Goal: Contribute content: Contribute content

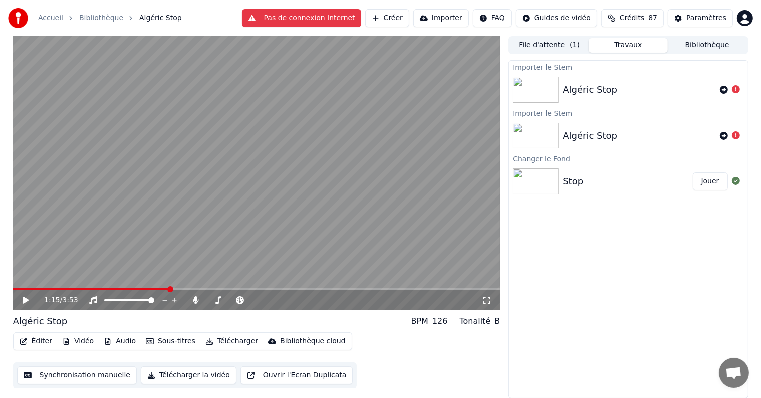
click at [199, 187] on video at bounding box center [256, 173] width 487 height 274
click at [214, 191] on video at bounding box center [256, 173] width 487 height 274
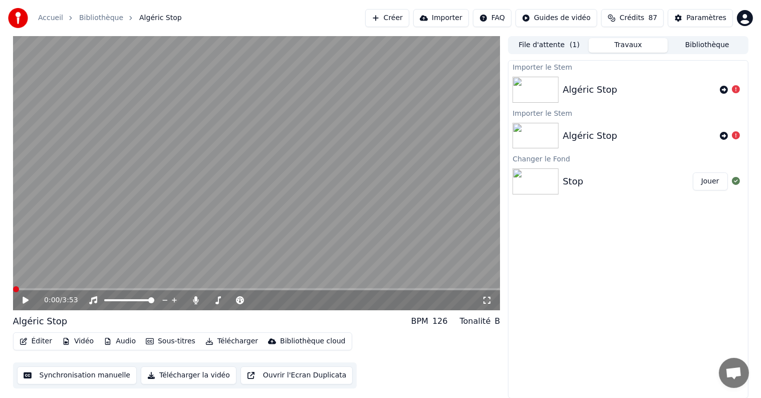
click at [13, 286] on span at bounding box center [16, 289] width 6 height 6
click at [24, 301] on icon at bounding box center [26, 299] width 6 height 7
click at [97, 184] on video at bounding box center [256, 173] width 487 height 274
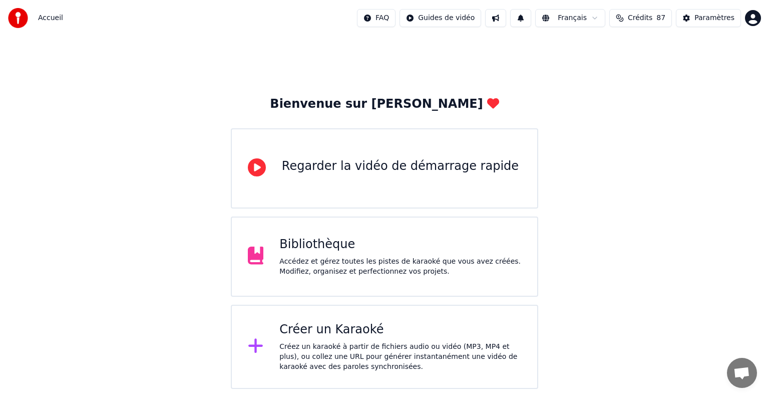
click at [361, 239] on div "Bibliothèque" at bounding box center [400, 244] width 242 height 16
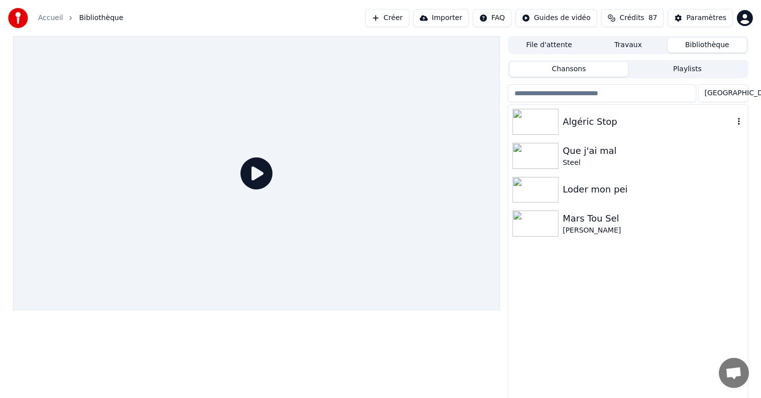
click at [610, 120] on div "Algéric Stop" at bounding box center [647, 122] width 171 height 14
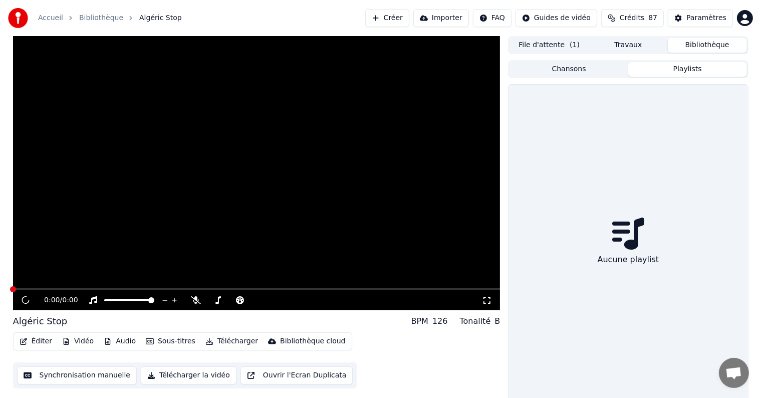
drag, startPoint x: 673, startPoint y: 67, endPoint x: 667, endPoint y: 72, distance: 7.8
click at [672, 68] on button "Playlists" at bounding box center [687, 69] width 119 height 15
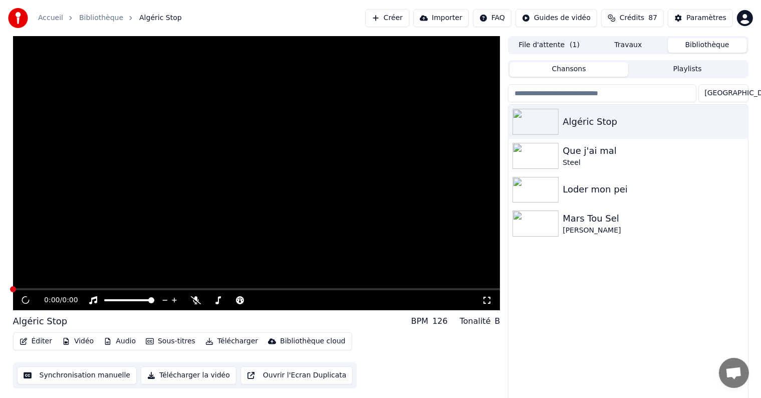
drag, startPoint x: 579, startPoint y: 63, endPoint x: 571, endPoint y: 68, distance: 10.1
click at [576, 67] on button "Chansons" at bounding box center [568, 69] width 119 height 15
click at [611, 39] on button "Travaux" at bounding box center [627, 45] width 79 height 15
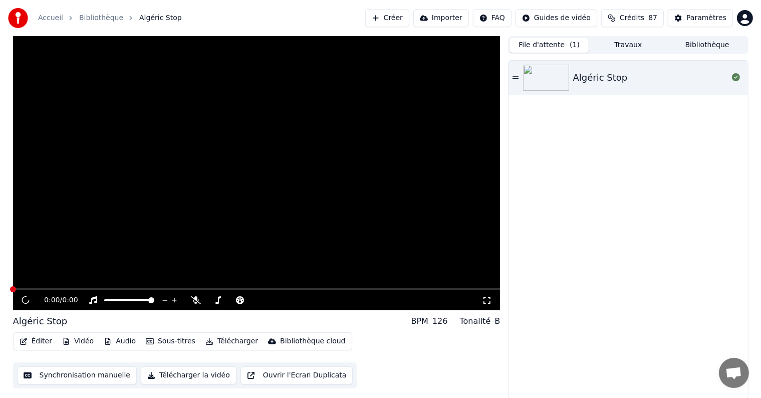
drag, startPoint x: 565, startPoint y: 44, endPoint x: 560, endPoint y: 46, distance: 5.4
click at [561, 46] on button "File d'attente ( 1 )" at bounding box center [548, 45] width 79 height 15
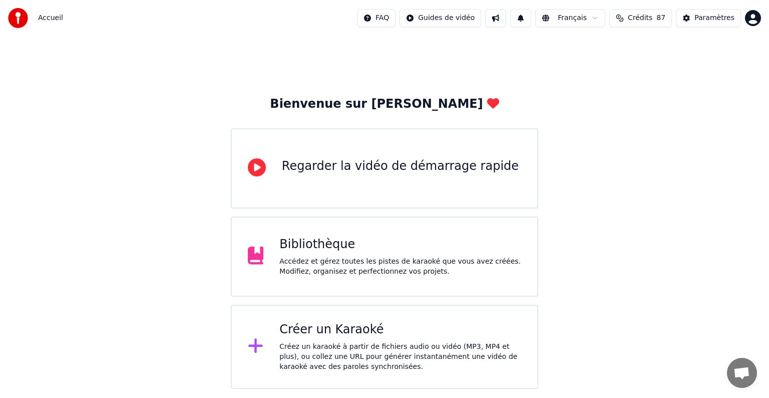
click at [352, 248] on div "Bibliothèque" at bounding box center [400, 244] width 242 height 16
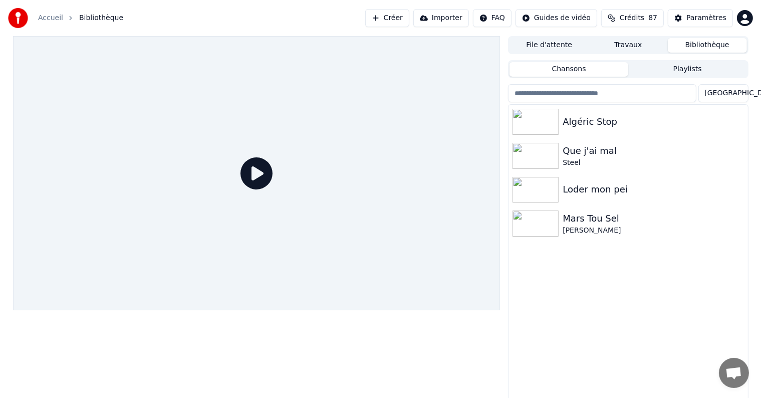
click at [264, 174] on icon at bounding box center [256, 173] width 32 height 32
click at [515, 132] on img at bounding box center [535, 122] width 46 height 26
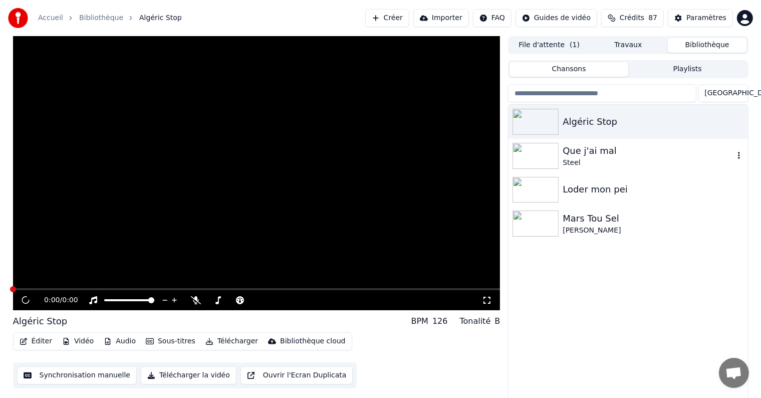
click at [534, 162] on img at bounding box center [535, 156] width 46 height 26
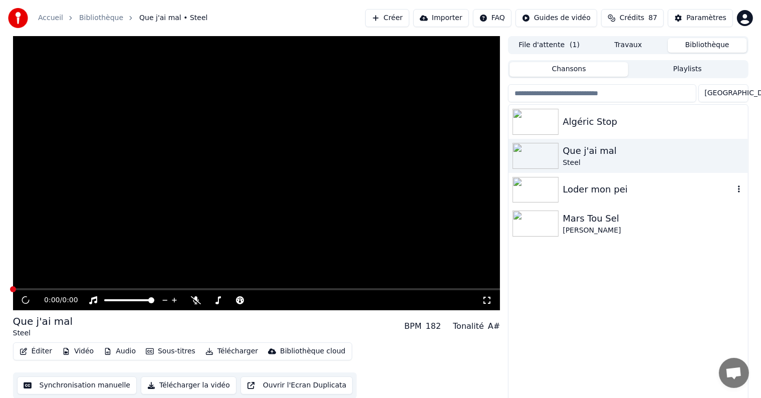
drag, startPoint x: 545, startPoint y: 194, endPoint x: 547, endPoint y: 206, distance: 12.7
click at [545, 194] on img at bounding box center [535, 190] width 46 height 26
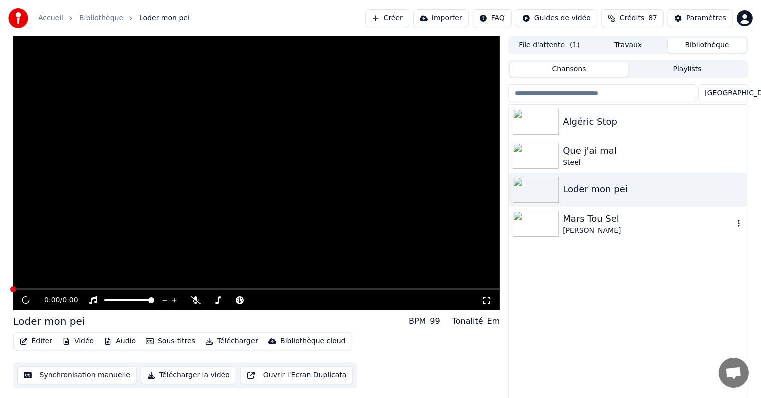
click at [548, 212] on img at bounding box center [535, 223] width 46 height 26
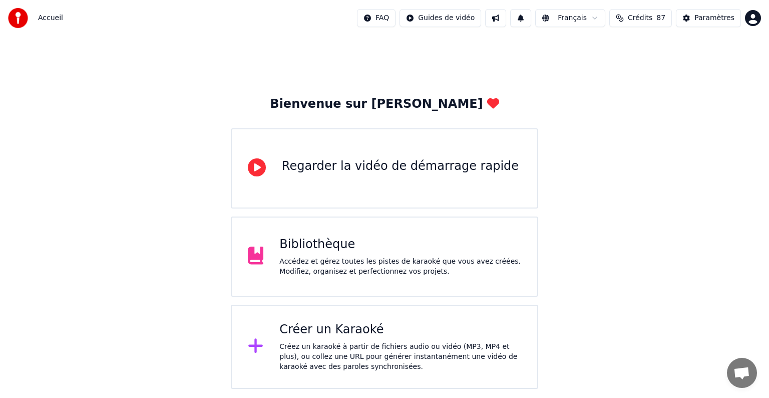
click at [355, 260] on div "Accédez et gérez toutes les pistes de karaoké que vous avez créées. Modifiez, o…" at bounding box center [400, 266] width 242 height 20
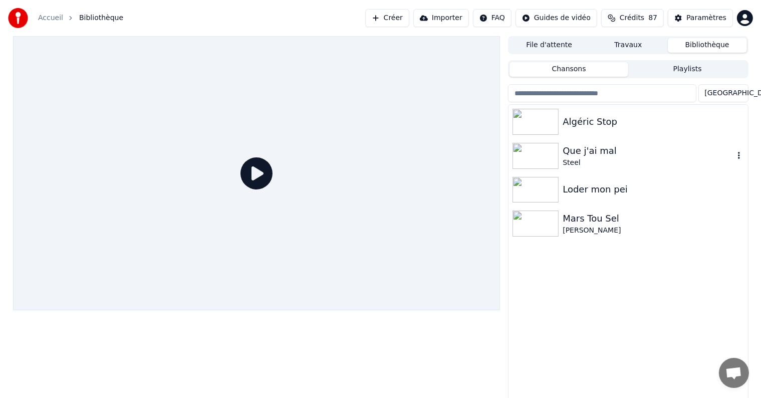
click at [544, 166] on img at bounding box center [535, 156] width 46 height 26
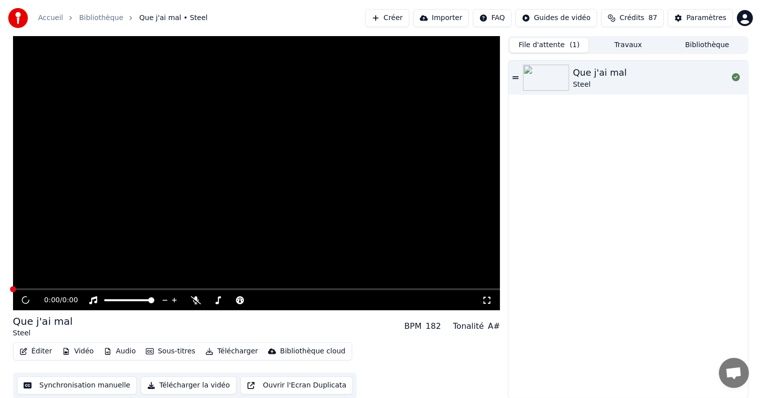
click at [553, 45] on button "File d'attente ( 1 )" at bounding box center [548, 45] width 79 height 15
click at [623, 47] on button "Travaux" at bounding box center [627, 45] width 79 height 15
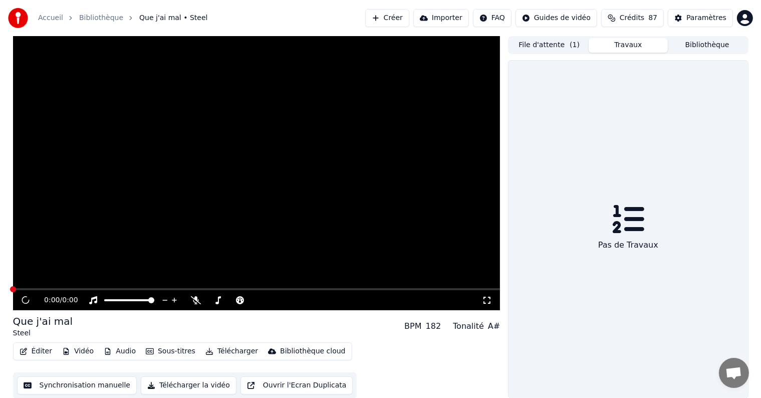
click at [709, 46] on button "Bibliothèque" at bounding box center [706, 45] width 79 height 15
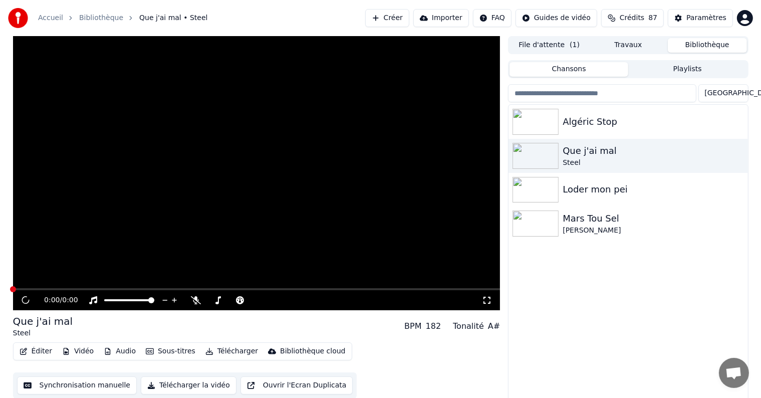
click at [22, 306] on div "0:00 / 0:00" at bounding box center [256, 300] width 487 height 20
click at [22, 300] on icon at bounding box center [25, 300] width 13 height 13
click at [632, 16] on span "Crédits" at bounding box center [631, 18] width 25 height 10
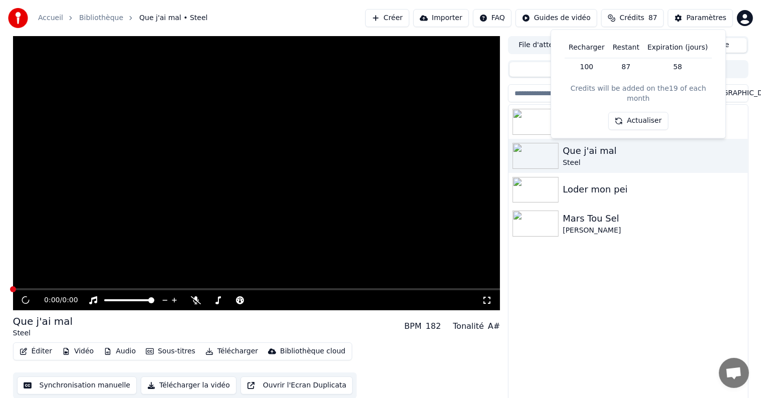
click at [169, 192] on video at bounding box center [256, 173] width 487 height 274
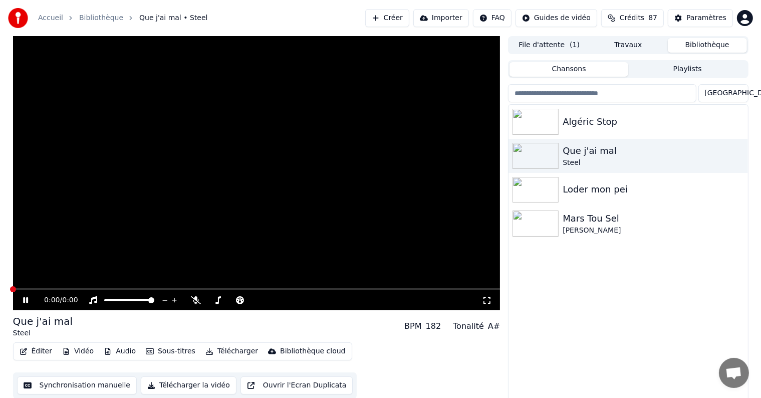
click at [167, 193] on video at bounding box center [256, 173] width 487 height 274
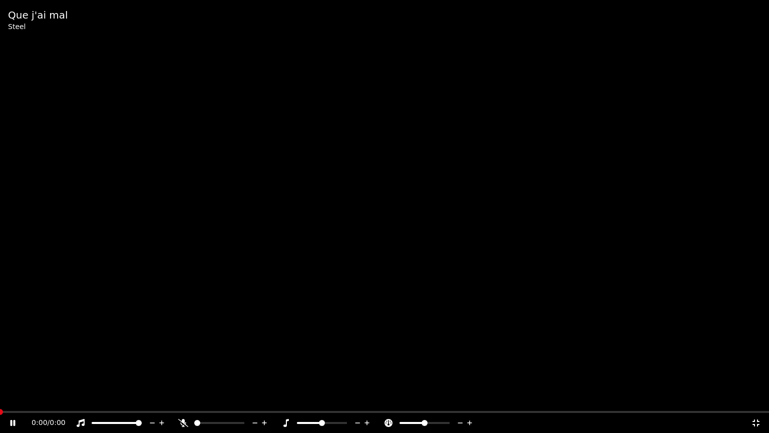
drag, startPoint x: 1, startPoint y: 407, endPoint x: 3, endPoint y: 412, distance: 5.4
click at [11, 397] on div "Que j'ai mal Steel 0:00 / 0:00" at bounding box center [384, 216] width 769 height 433
click at [3, 397] on span at bounding box center [0, 412] width 6 height 6
click at [11, 397] on icon at bounding box center [13, 422] width 6 height 7
click at [194, 397] on span at bounding box center [219, 423] width 50 height 2
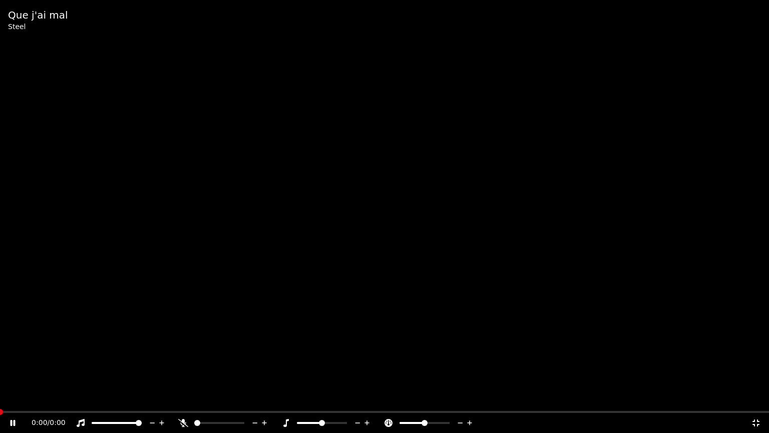
click at [755, 397] on icon at bounding box center [756, 423] width 10 height 8
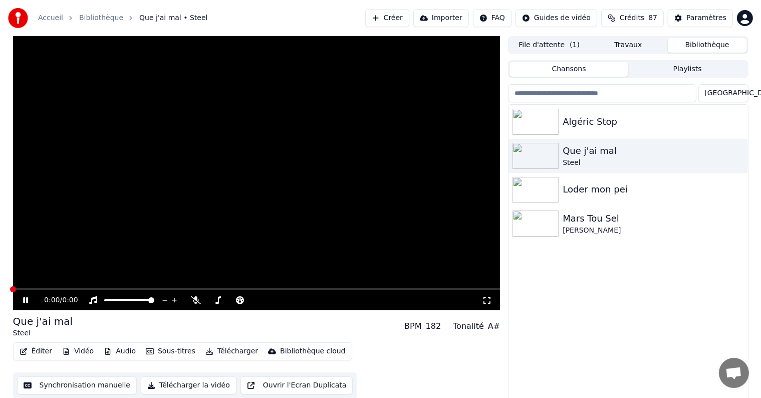
click at [27, 301] on icon at bounding box center [25, 300] width 5 height 6
click at [25, 300] on icon at bounding box center [26, 299] width 6 height 7
click at [25, 300] on icon at bounding box center [33, 300] width 24 height 8
click at [538, 120] on img at bounding box center [535, 122] width 46 height 26
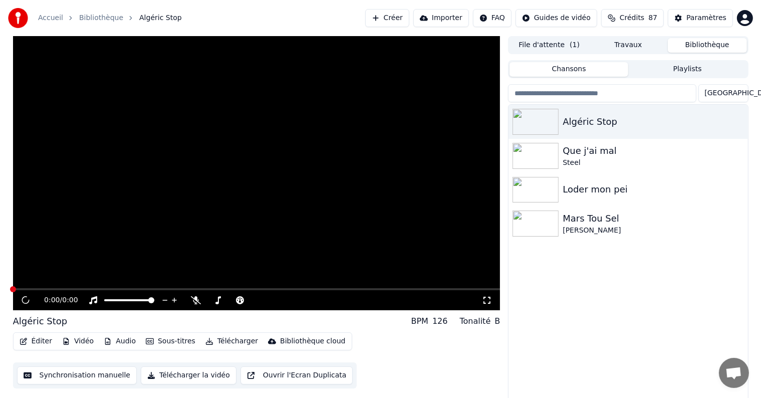
click at [409, 15] on button "Créer" at bounding box center [387, 18] width 44 height 18
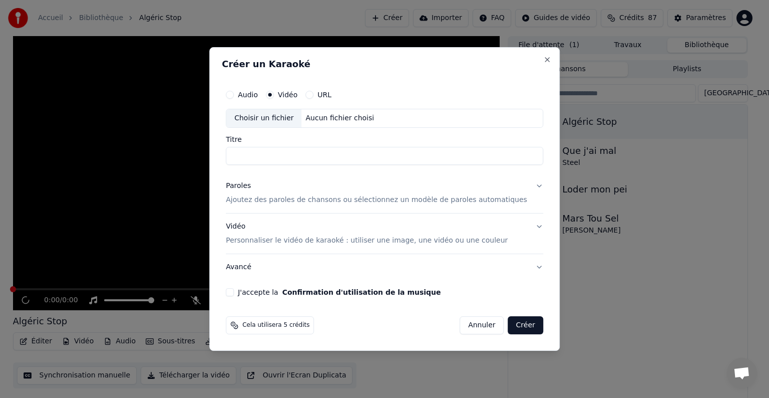
click at [474, 325] on button "Annuler" at bounding box center [482, 325] width 44 height 18
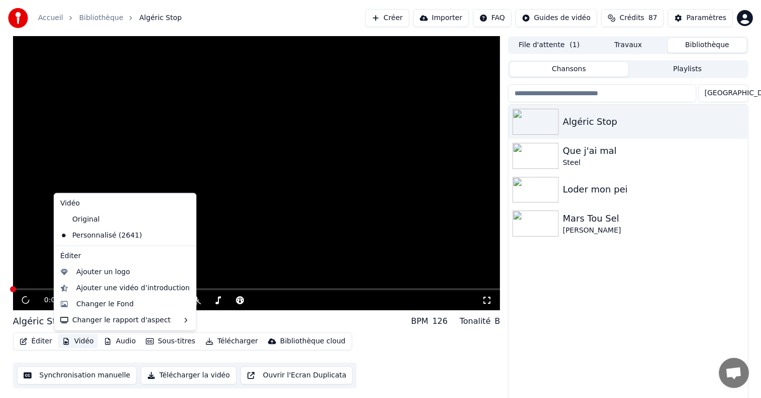
click at [81, 344] on button "Vidéo" at bounding box center [78, 341] width 40 height 14
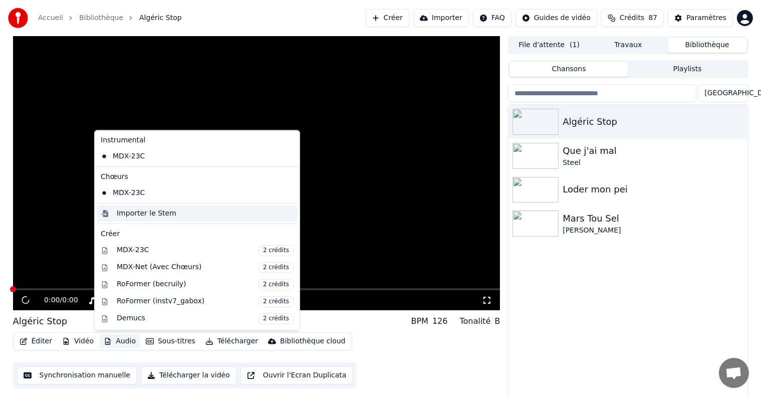
click at [132, 219] on div "Importer le Stem" at bounding box center [197, 213] width 201 height 16
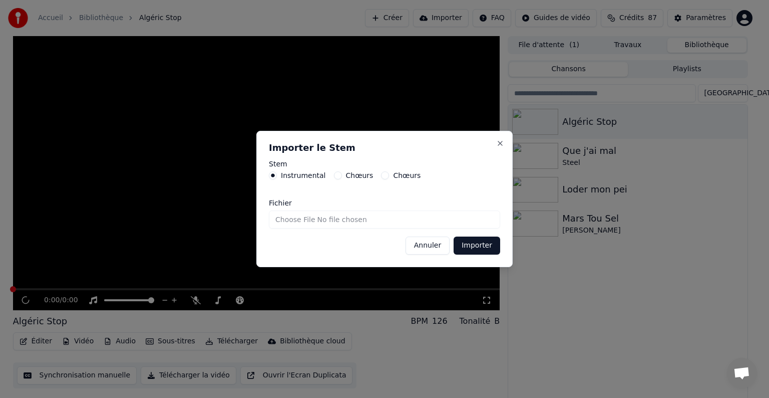
click at [334, 175] on button "Chœurs" at bounding box center [338, 175] width 8 height 8
click at [290, 220] on input "Fichier" at bounding box center [384, 219] width 231 height 18
type input "**********"
click at [487, 244] on button "Importer" at bounding box center [477, 245] width 47 height 18
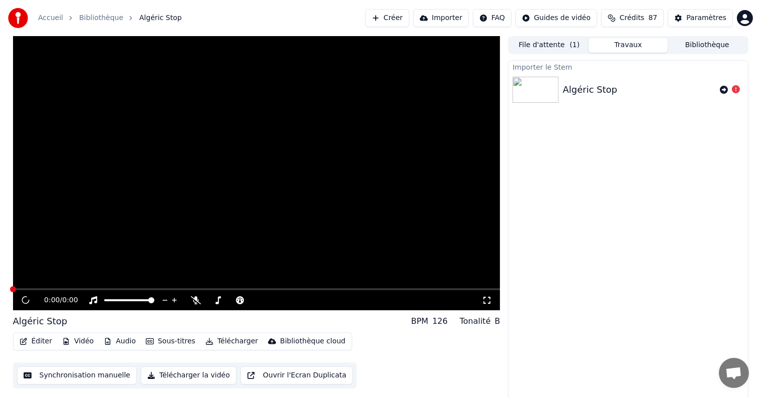
drag, startPoint x: 545, startPoint y: 90, endPoint x: 551, endPoint y: 93, distance: 6.5
click at [545, 90] on img at bounding box center [535, 90] width 46 height 26
click at [721, 89] on icon at bounding box center [723, 90] width 8 height 8
click at [547, 90] on img at bounding box center [535, 90] width 46 height 26
click at [529, 145] on img at bounding box center [535, 136] width 46 height 26
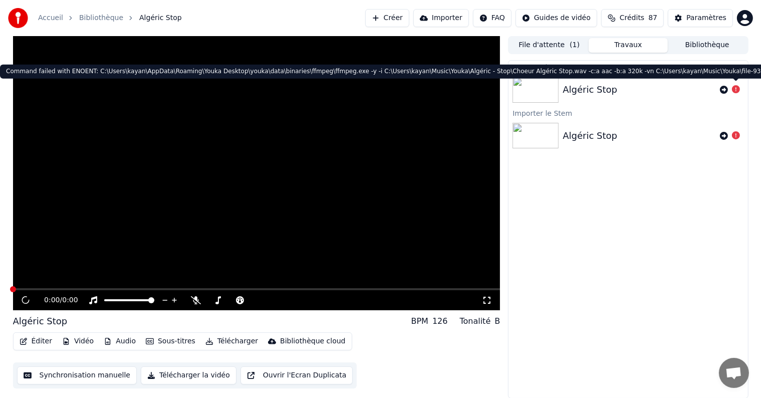
click at [735, 88] on icon at bounding box center [736, 89] width 8 height 8
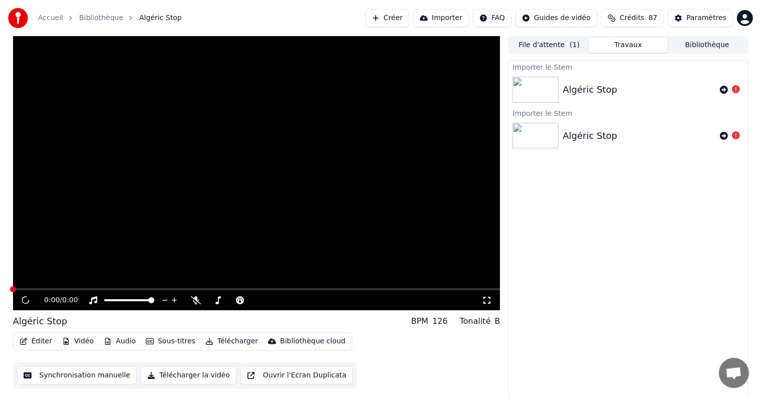
click at [142, 16] on span "Algéric Stop" at bounding box center [160, 18] width 43 height 10
click at [700, 46] on button "Bibliothèque" at bounding box center [706, 45] width 79 height 15
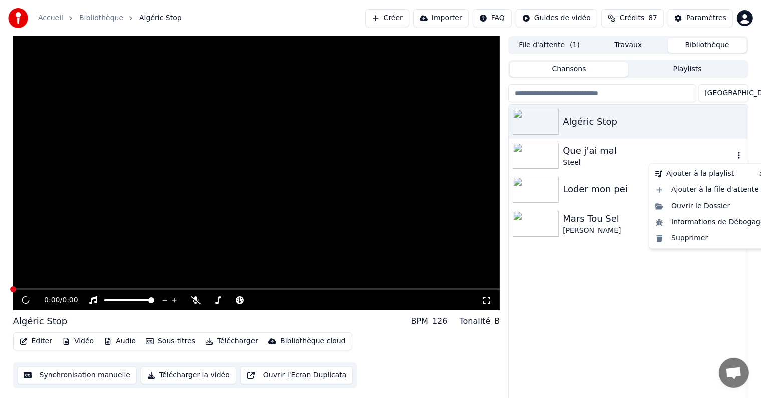
click at [739, 159] on icon "button" at bounding box center [739, 155] width 10 height 8
click at [722, 223] on div "Informations de Débogage" at bounding box center [710, 222] width 118 height 16
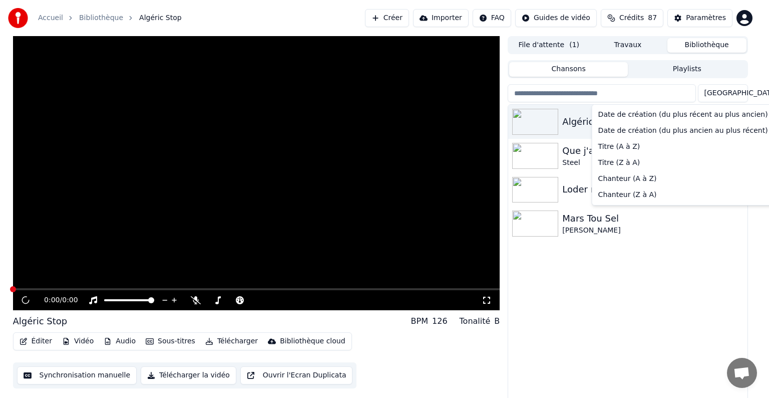
click at [741, 94] on html "Accueil Bibliothèque Algéric Stop Créer Importer FAQ Guides de vidéo Crédits 87…" at bounding box center [384, 199] width 769 height 398
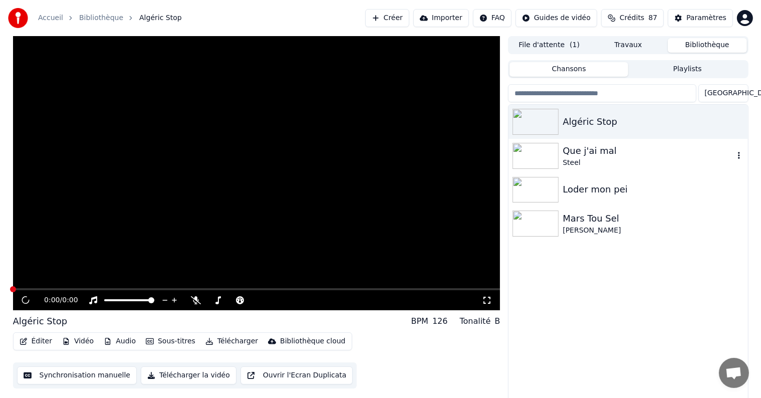
click at [684, 301] on html "Accueil Bibliothèque Algéric Stop Créer Importer FAQ Guides de vidéo Crédits 87…" at bounding box center [380, 199] width 761 height 398
click at [741, 377] on span "Ouvrir le chat" at bounding box center [733, 374] width 17 height 14
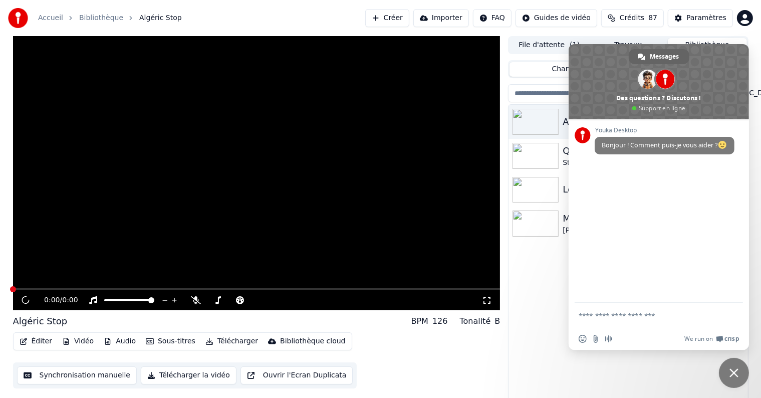
click at [636, 317] on textarea "Entrez votre message..." at bounding box center [648, 314] width 140 height 25
type textarea "*"
click at [525, 330] on div "Algéric Stop Que j'ai mal Steel Loder mon pei Mars Tou Sel [PERSON_NAME]" at bounding box center [627, 253] width 239 height 297
click at [661, 56] on span "Messages" at bounding box center [664, 56] width 29 height 15
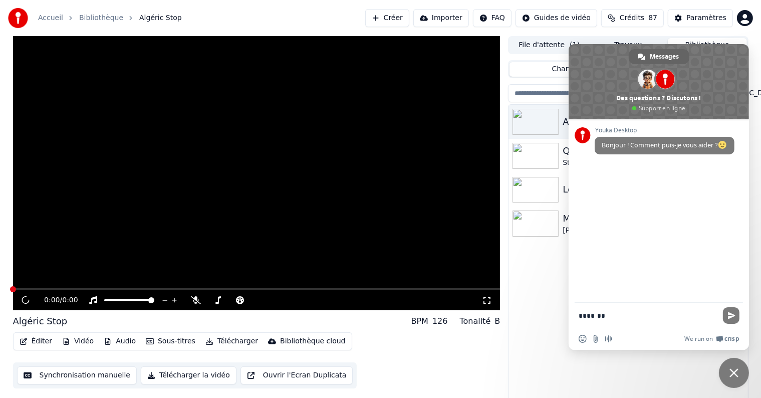
click at [733, 378] on span "Fermer le chat" at bounding box center [733, 372] width 30 height 30
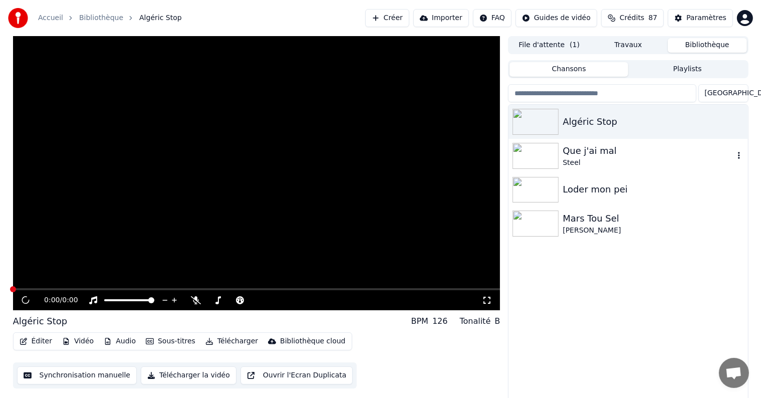
click at [739, 363] on span "Ouvrir le chat" at bounding box center [733, 372] width 30 height 30
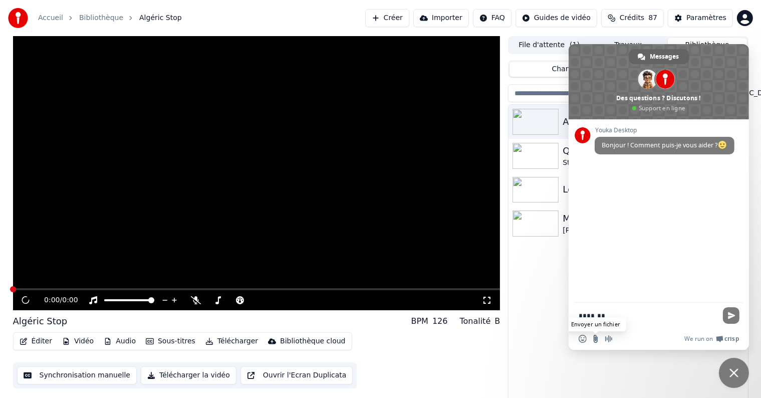
click at [597, 340] on input "Envoyer un fichier" at bounding box center [595, 338] width 8 height 8
click at [622, 314] on textarea "*******" at bounding box center [648, 314] width 140 height 25
type textarea "**********"
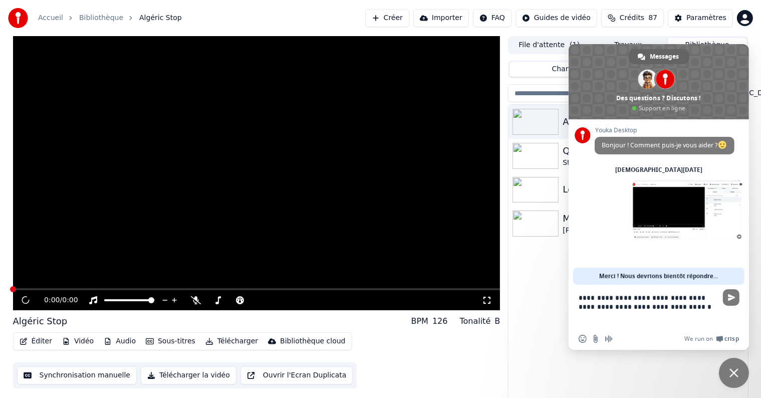
type textarea "**********"
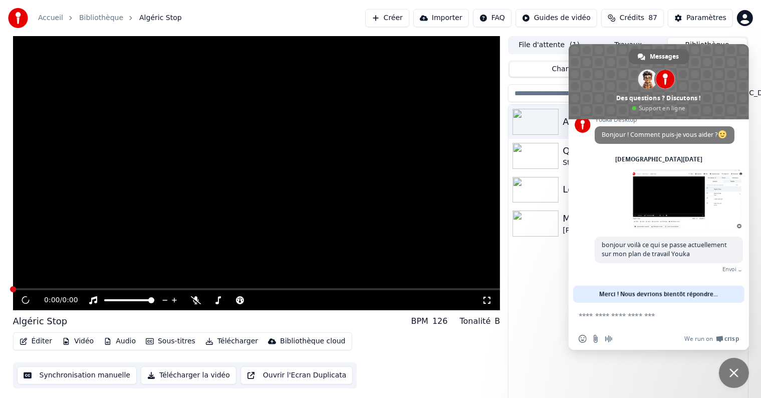
scroll to position [5, 0]
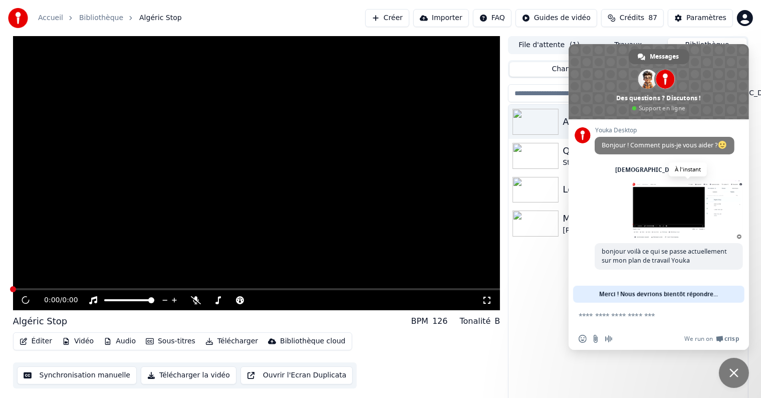
click at [698, 224] on span at bounding box center [687, 210] width 110 height 60
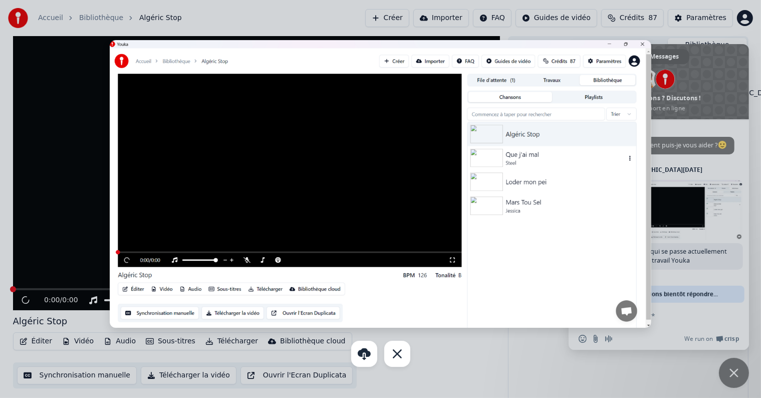
click at [691, 295] on div at bounding box center [380, 199] width 761 height 398
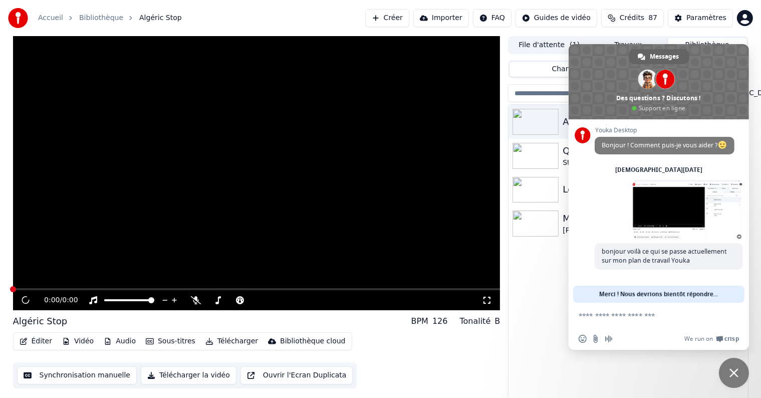
click at [643, 314] on textarea "Entrez votre message..." at bounding box center [648, 314] width 140 height 25
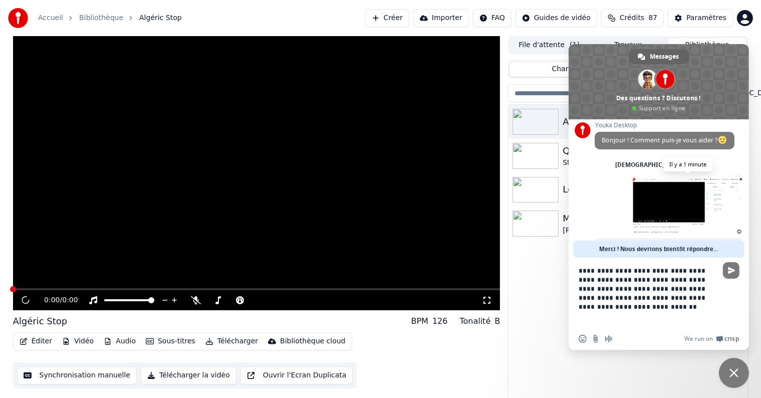
type textarea "**********"
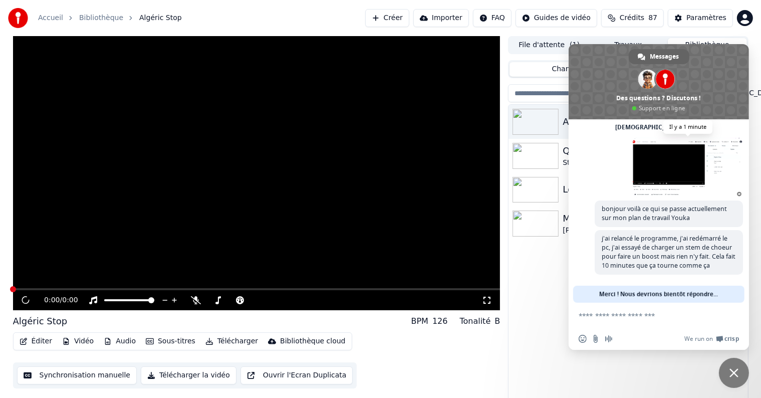
scroll to position [0, 0]
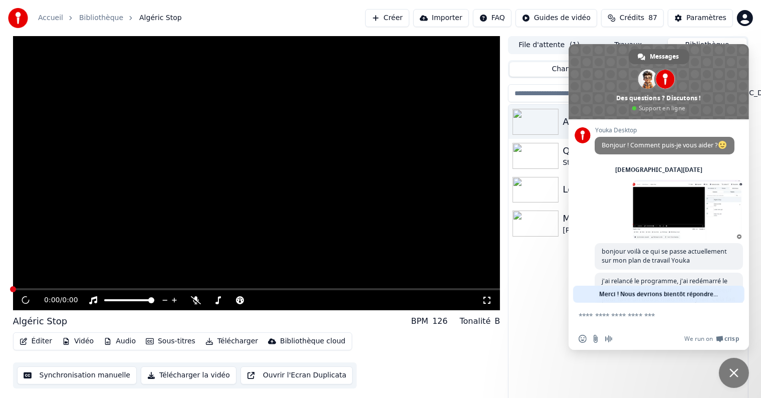
click at [187, 16] on div "Accueil Bibliothèque Algéric Stop Créer Importer FAQ Guides de vidéo Crédits 87…" at bounding box center [380, 18] width 761 height 36
click at [665, 219] on span at bounding box center [687, 210] width 110 height 60
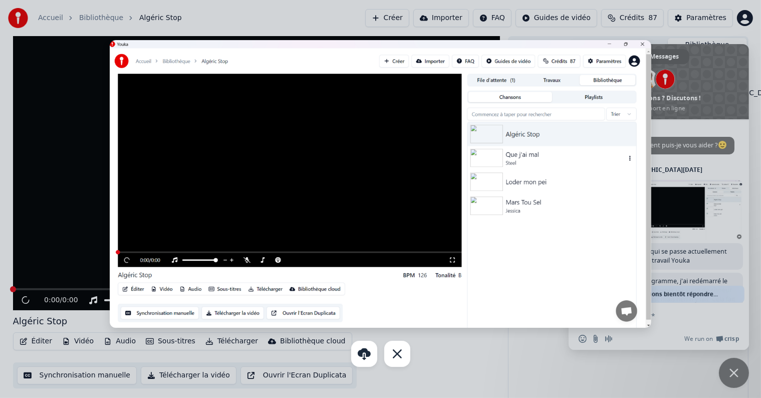
click at [447, 375] on div at bounding box center [380, 199] width 761 height 398
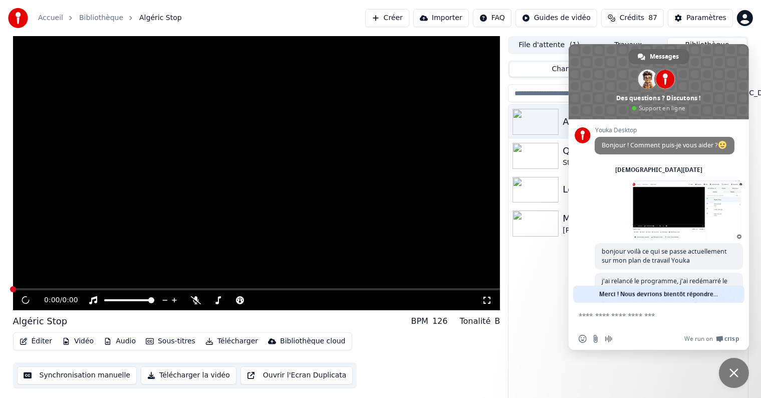
click at [658, 315] on textarea "Entrez votre message..." at bounding box center [648, 314] width 140 height 25
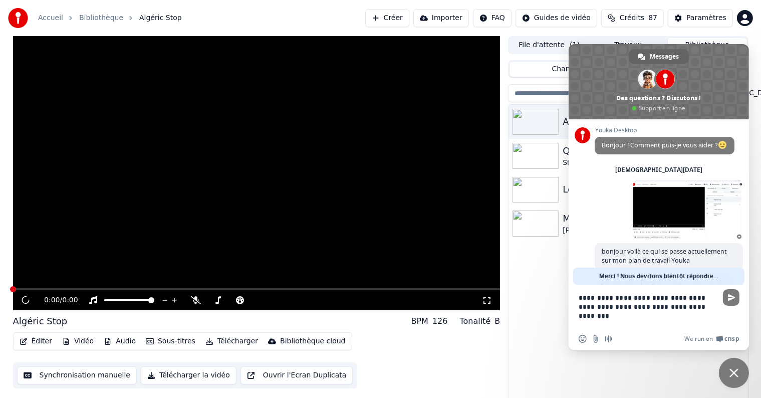
type textarea "**********"
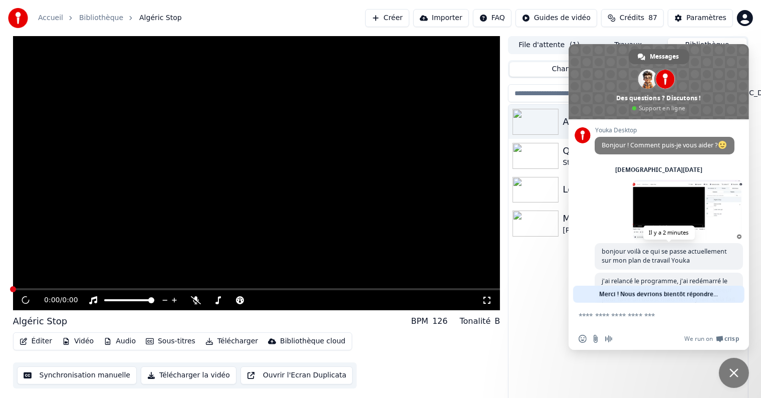
scroll to position [94, 0]
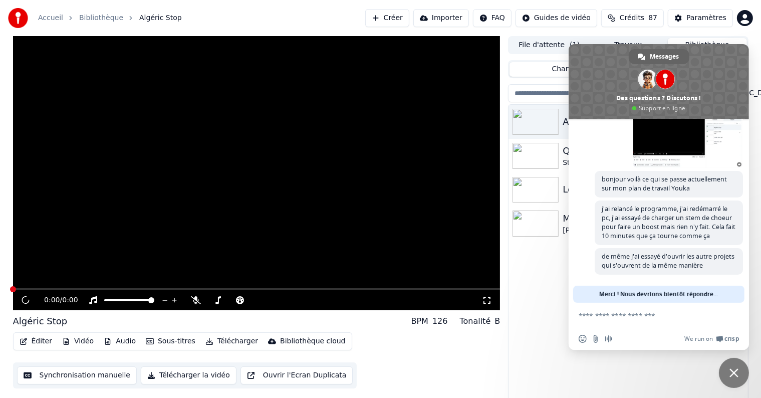
click at [340, 18] on div "Accueil Bibliothèque Algéric Stop Créer Importer FAQ Guides de vidéo Crédits 87…" at bounding box center [380, 18] width 761 height 36
click at [673, 59] on span "Messages" at bounding box center [664, 56] width 29 height 15
click at [740, 368] on span "Fermer le chat" at bounding box center [733, 372] width 30 height 30
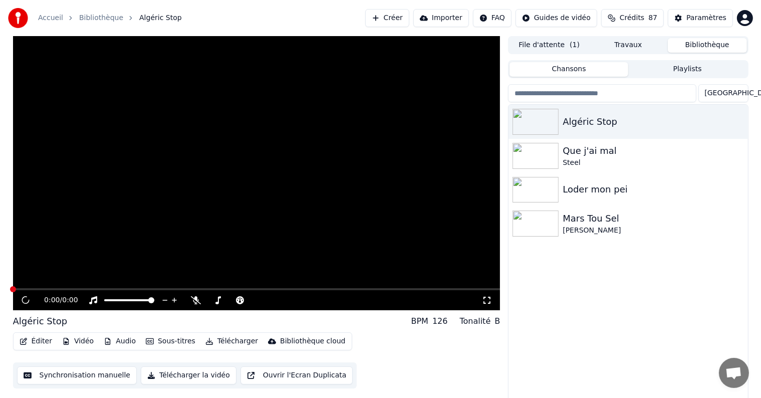
click at [735, 373] on span "Ouvrir le chat" at bounding box center [733, 374] width 17 height 14
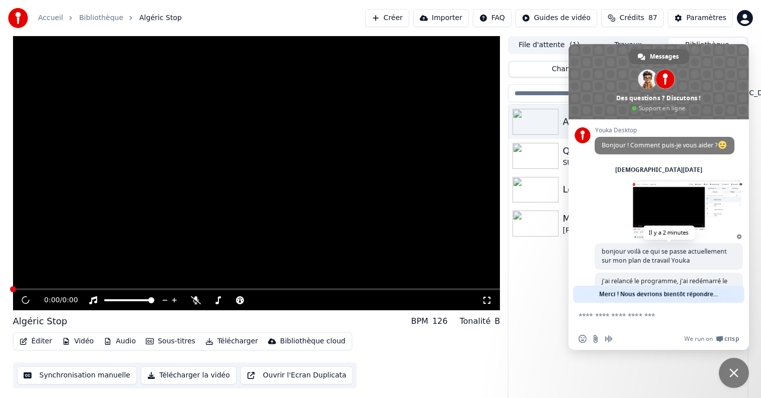
scroll to position [19, 0]
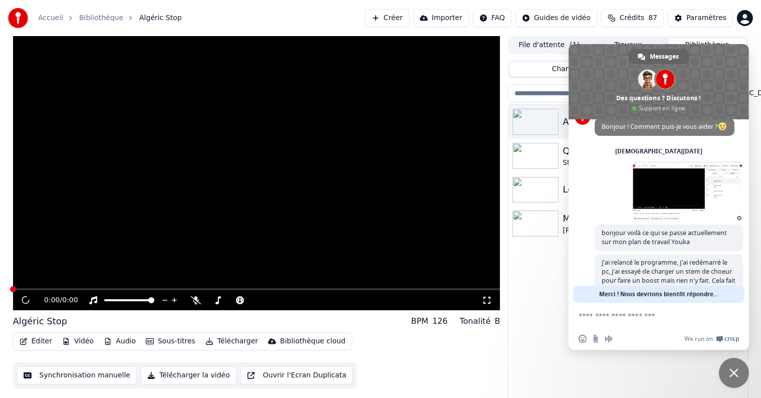
click at [738, 369] on span "Fermer le chat" at bounding box center [733, 372] width 30 height 30
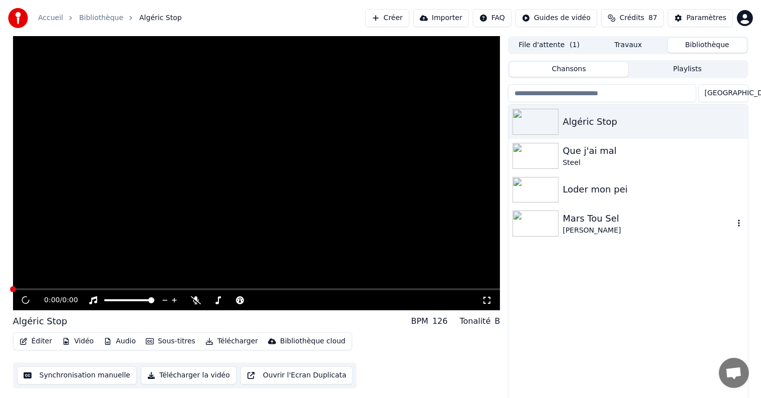
click at [568, 227] on div "[PERSON_NAME]" at bounding box center [647, 230] width 171 height 10
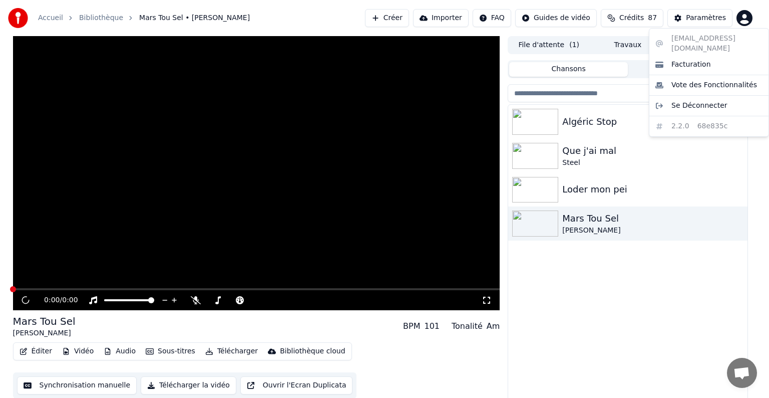
click at [743, 20] on html "Accueil Bibliothèque Mars Tou Sel • [PERSON_NAME] Importer FAQ Guides de vidéo …" at bounding box center [384, 199] width 769 height 398
click at [699, 121] on div "[EMAIL_ADDRESS][DOMAIN_NAME] Facturation Vote des Fonctionnalités Se Déconnecte…" at bounding box center [709, 82] width 120 height 109
click at [696, 20] on html "Accueil Bibliothèque Mars Tou Sel • [PERSON_NAME] Importer FAQ Guides de vidéo …" at bounding box center [384, 199] width 769 height 398
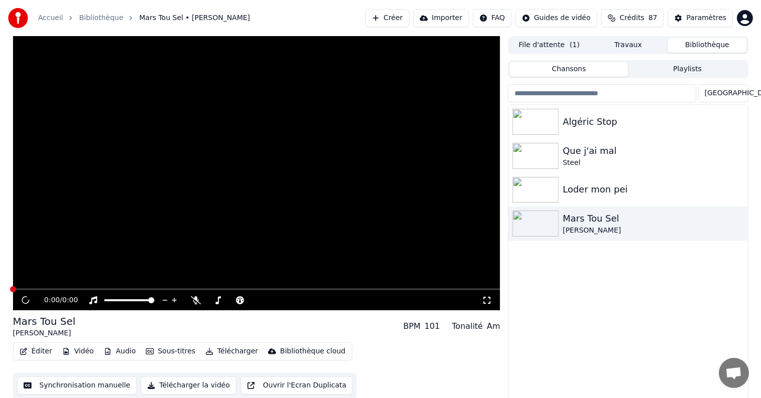
click at [696, 20] on div "Paramètres" at bounding box center [706, 18] width 40 height 10
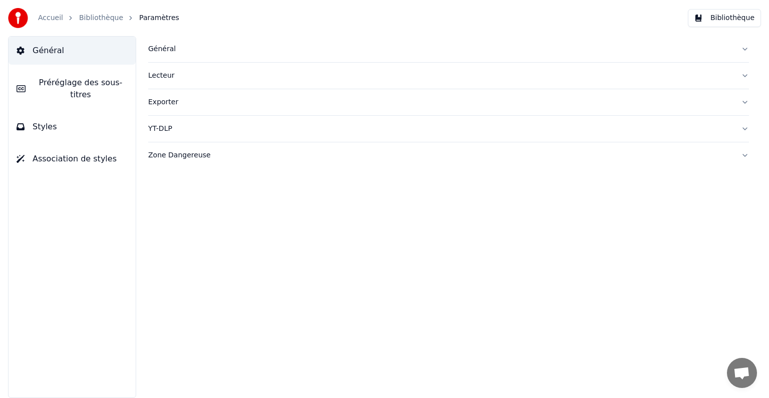
click at [163, 152] on div "Zone Dangereuse" at bounding box center [440, 155] width 585 height 10
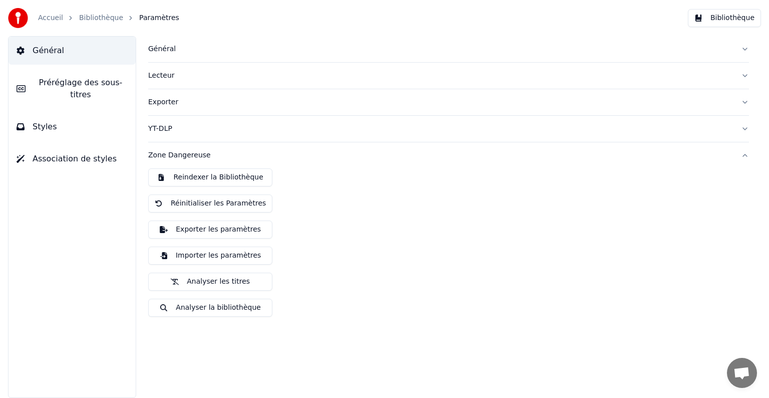
click at [203, 179] on button "Reindexer la Bibliothèque" at bounding box center [210, 177] width 124 height 18
click at [93, 21] on link "Bibliothèque" at bounding box center [101, 18] width 44 height 10
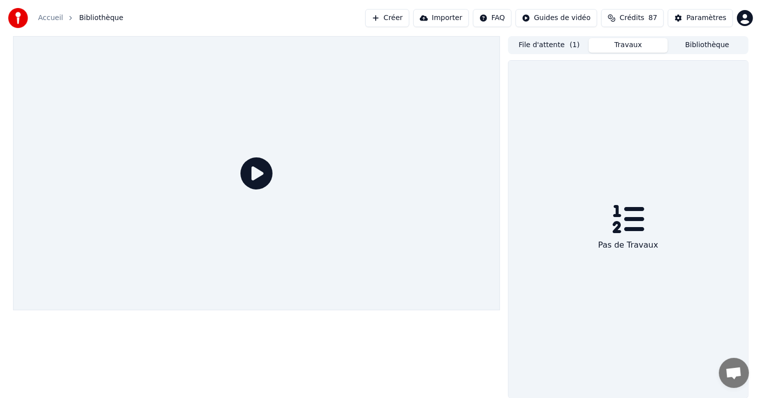
drag, startPoint x: 637, startPoint y: 42, endPoint x: 601, endPoint y: 49, distance: 36.7
click at [635, 44] on button "Travaux" at bounding box center [627, 45] width 79 height 15
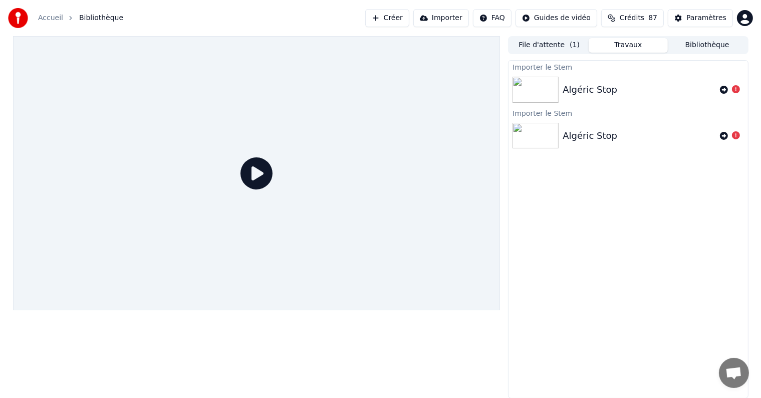
click at [554, 49] on button "File d'attente ( 1 )" at bounding box center [548, 45] width 79 height 15
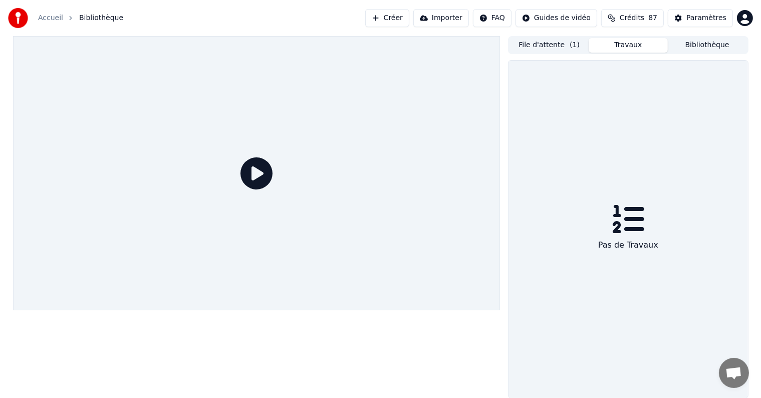
click at [633, 47] on button "Travaux" at bounding box center [627, 45] width 79 height 15
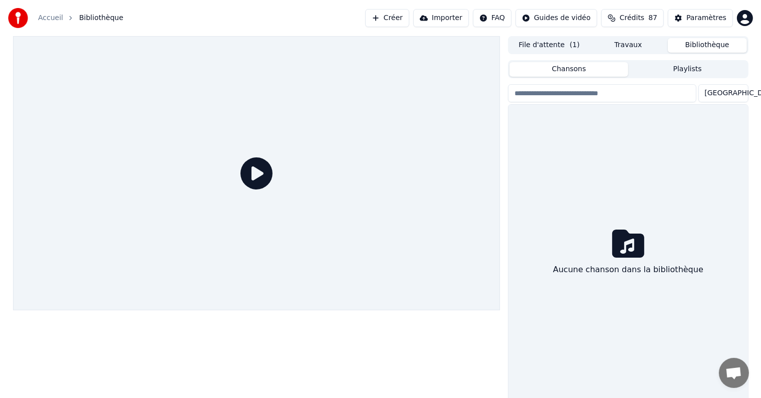
drag, startPoint x: 692, startPoint y: 42, endPoint x: 703, endPoint y: 45, distance: 11.4
click at [699, 45] on button "Bibliothèque" at bounding box center [706, 45] width 79 height 15
click at [637, 240] on icon at bounding box center [628, 243] width 32 height 28
click at [683, 71] on button "Playlists" at bounding box center [687, 69] width 119 height 15
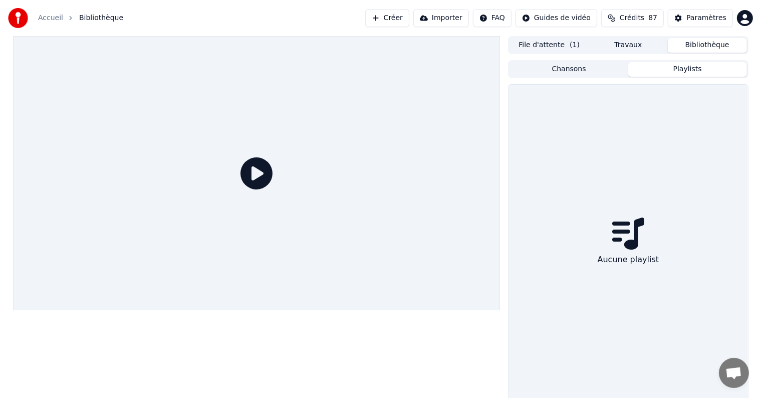
click at [615, 71] on button "Chansons" at bounding box center [568, 69] width 119 height 15
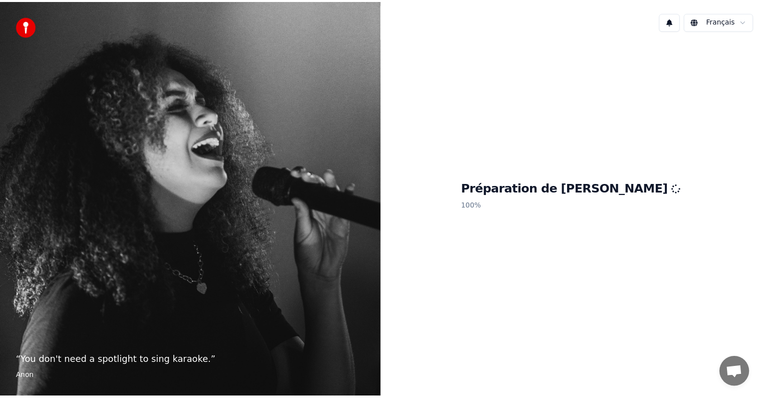
scroll to position [19, 0]
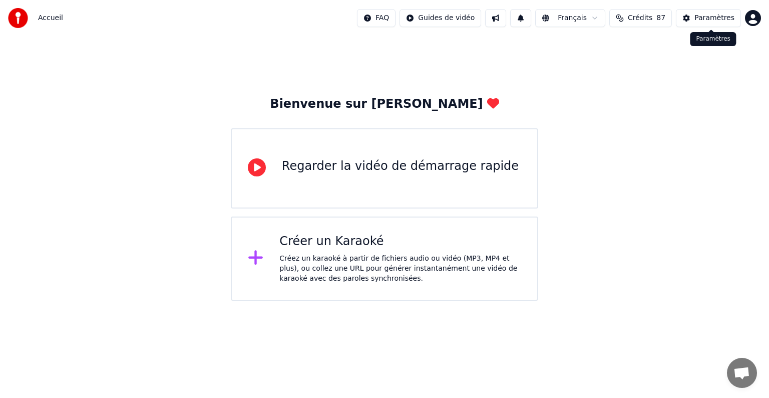
click at [693, 22] on button "Paramètres" at bounding box center [708, 18] width 65 height 18
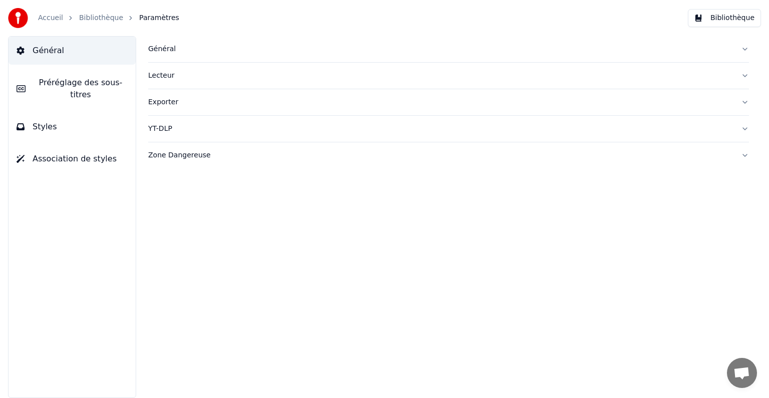
click at [173, 160] on button "Zone Dangereuse" at bounding box center [448, 155] width 601 height 26
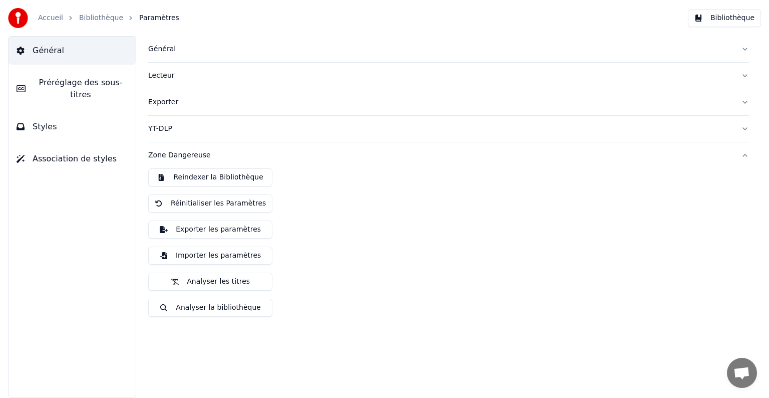
click at [211, 309] on button "Analyser la bibliothèque" at bounding box center [210, 307] width 124 height 18
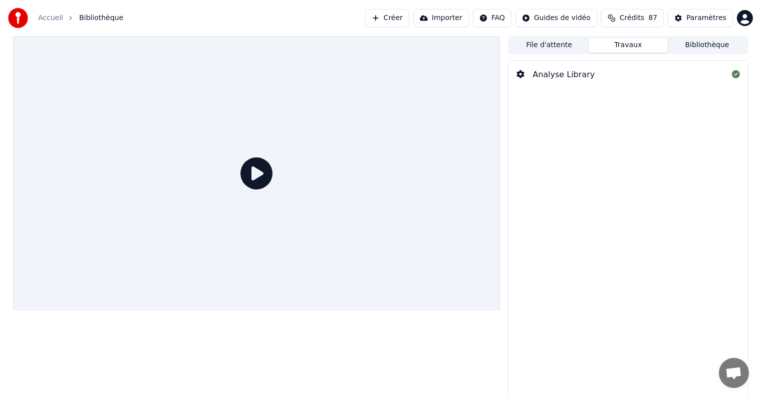
click at [523, 75] on icon at bounding box center [521, 74] width 8 height 8
click at [535, 76] on div "Analyse Library" at bounding box center [563, 75] width 62 height 12
click at [738, 75] on icon at bounding box center [736, 74] width 8 height 8
click at [518, 76] on icon at bounding box center [521, 74] width 8 height 8
click at [561, 73] on div "Analyse Library" at bounding box center [563, 75] width 62 height 12
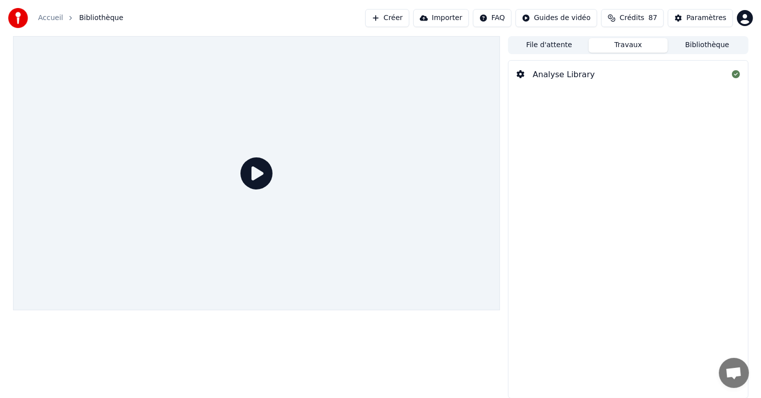
click at [743, 74] on div "Analyse Library" at bounding box center [627, 75] width 239 height 28
click at [736, 75] on icon at bounding box center [736, 74] width 8 height 8
click at [701, 17] on div "Paramètres" at bounding box center [706, 18] width 40 height 10
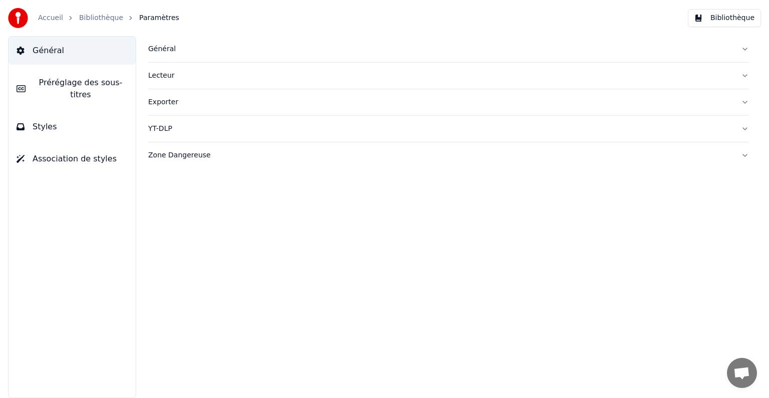
click at [164, 53] on div "Général" at bounding box center [440, 49] width 585 height 10
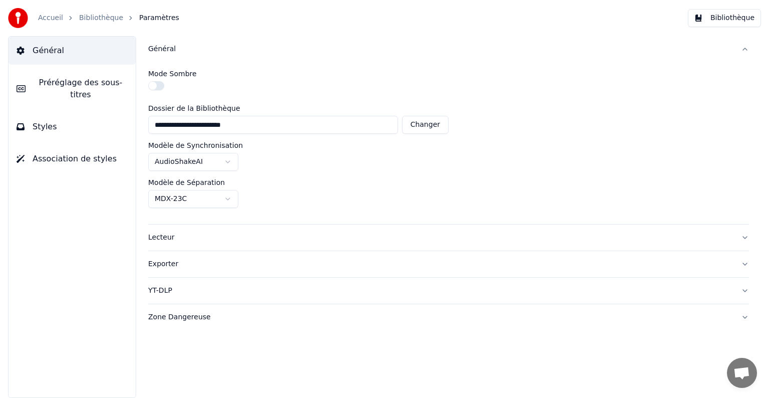
click at [245, 124] on input "**********" at bounding box center [273, 125] width 250 height 18
click at [56, 51] on span "Général" at bounding box center [49, 51] width 32 height 12
click at [168, 316] on div "Zone Dangereuse" at bounding box center [440, 317] width 585 height 10
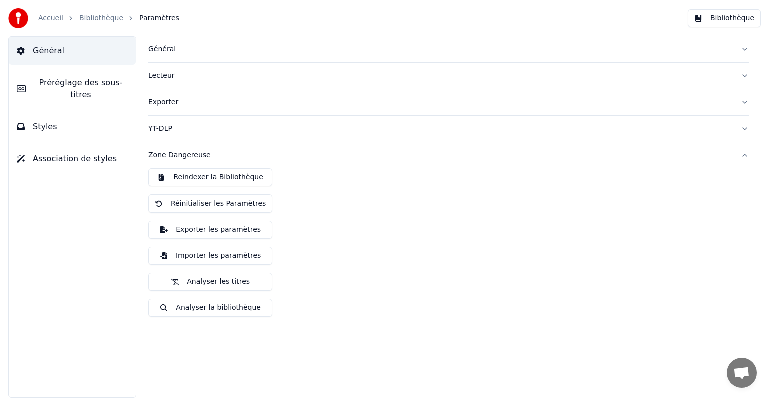
click at [206, 308] on button "Analyser la bibliothèque" at bounding box center [210, 307] width 124 height 18
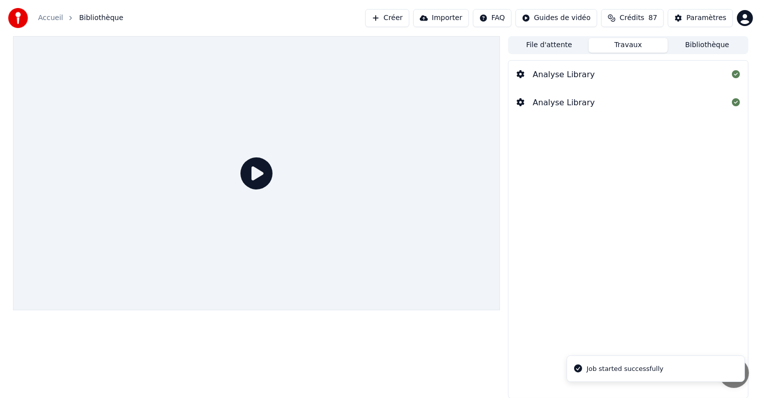
click at [523, 104] on icon at bounding box center [521, 102] width 8 height 8
click at [733, 107] on button at bounding box center [736, 103] width 8 height 12
click at [574, 103] on div "Analyse Library" at bounding box center [563, 103] width 62 height 12
click at [692, 18] on div "Paramètres" at bounding box center [706, 18] width 40 height 10
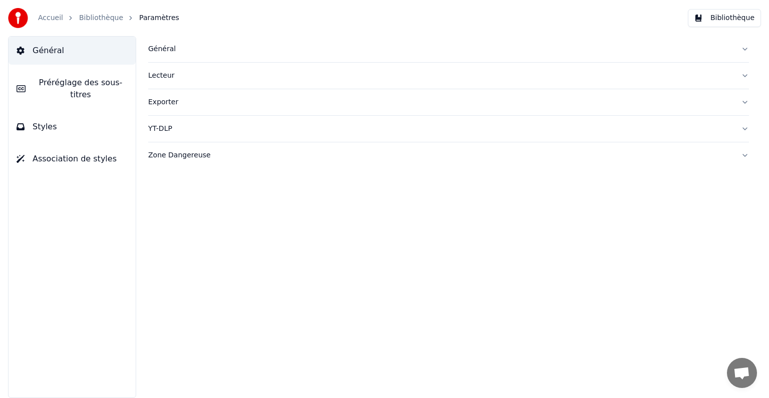
click at [165, 151] on div "Zone Dangereuse" at bounding box center [440, 155] width 585 height 10
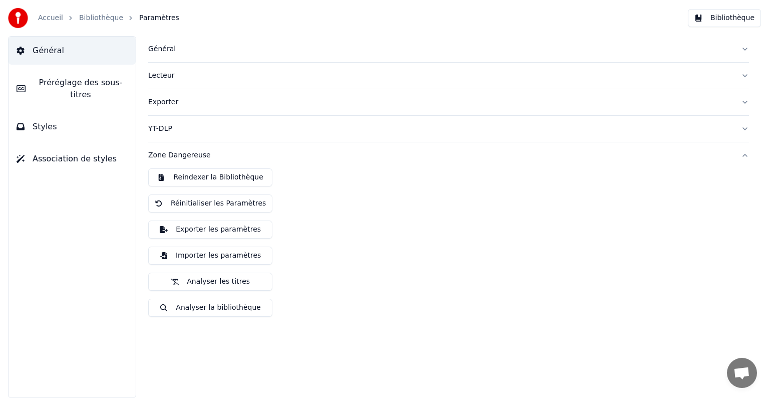
click at [205, 308] on button "Analyser la bibliothèque" at bounding box center [210, 307] width 124 height 18
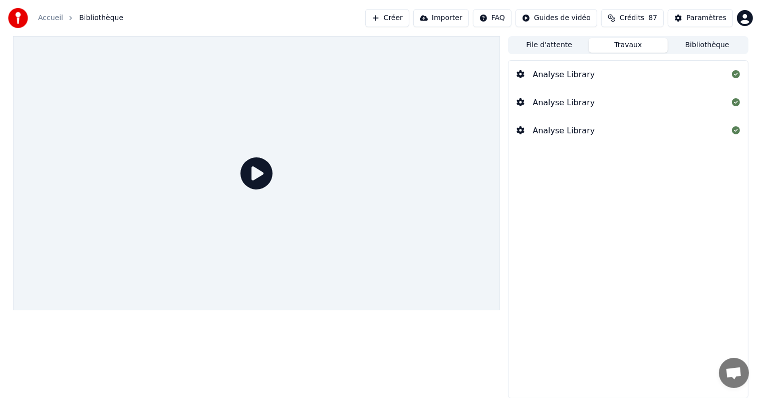
click at [251, 179] on icon at bounding box center [256, 173] width 32 height 32
click at [521, 134] on icon at bounding box center [521, 130] width 8 height 8
click at [520, 134] on icon at bounding box center [521, 130] width 8 height 8
click at [466, 22] on button "Importer" at bounding box center [441, 18] width 56 height 18
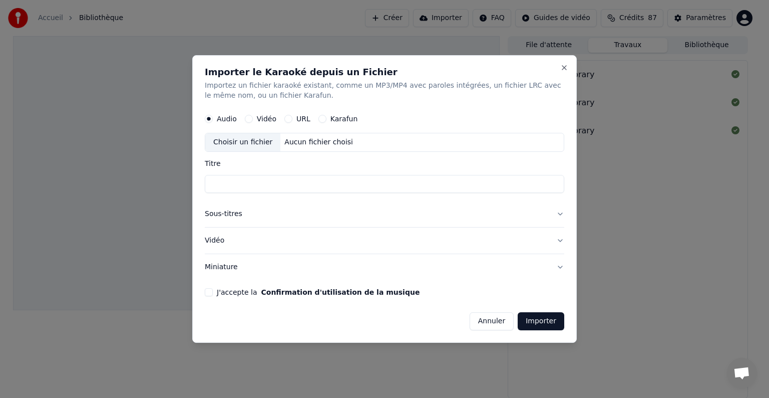
click at [251, 146] on div "Choisir un fichier" at bounding box center [242, 142] width 75 height 18
click at [250, 119] on button "Vidéo" at bounding box center [249, 119] width 8 height 8
click at [291, 122] on div "URL" at bounding box center [297, 119] width 26 height 8
click at [322, 118] on div "Karafun" at bounding box center [338, 119] width 40 height 8
click at [319, 122] on div "Karafun" at bounding box center [338, 119] width 40 height 8
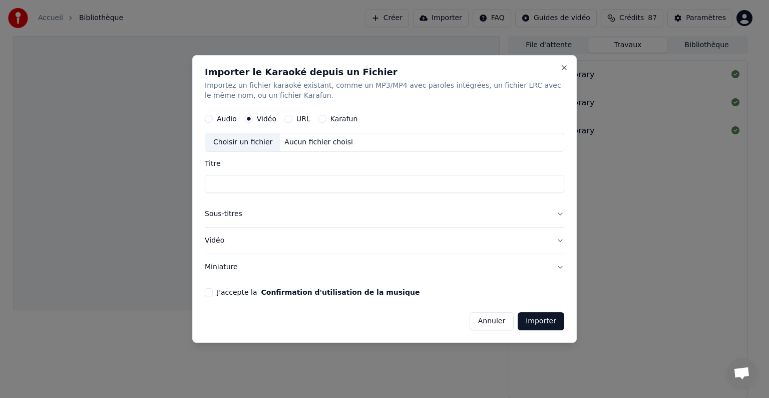
drag, startPoint x: 317, startPoint y: 119, endPoint x: 284, endPoint y: 119, distance: 33.0
click at [318, 119] on button "Karafun" at bounding box center [322, 119] width 8 height 8
click at [248, 119] on button "Vidéo" at bounding box center [249, 119] width 8 height 8
click at [209, 122] on button "Audio" at bounding box center [209, 119] width 8 height 8
click at [245, 120] on button "Vidéo" at bounding box center [249, 119] width 8 height 8
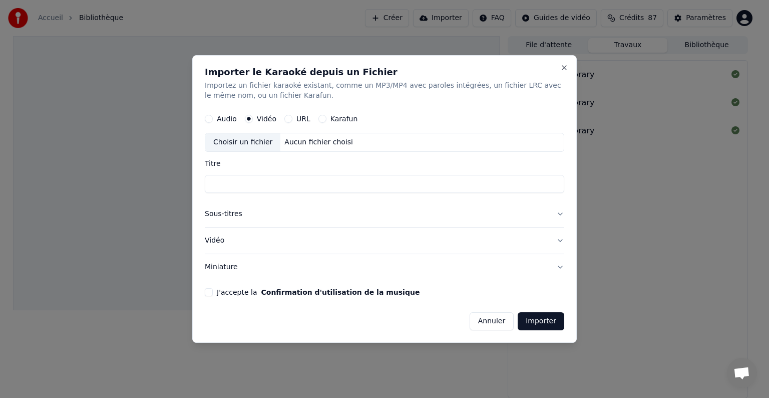
click at [257, 144] on div "Choisir un fichier" at bounding box center [242, 142] width 75 height 18
type input "**********"
click at [524, 317] on button "Importer" at bounding box center [541, 321] width 47 height 18
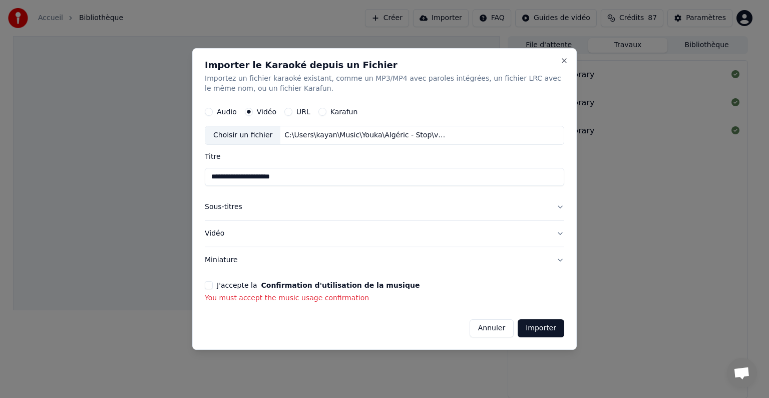
click at [215, 286] on div "J'accepte la Confirmation d'utilisation de la musique" at bounding box center [384, 285] width 359 height 8
click at [210, 284] on button "J'accepte la Confirmation d'utilisation de la musique" at bounding box center [209, 285] width 8 height 8
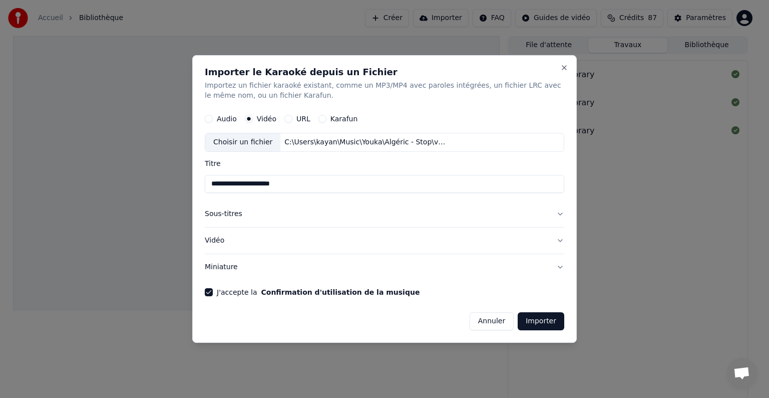
click at [538, 315] on button "Importer" at bounding box center [541, 321] width 47 height 18
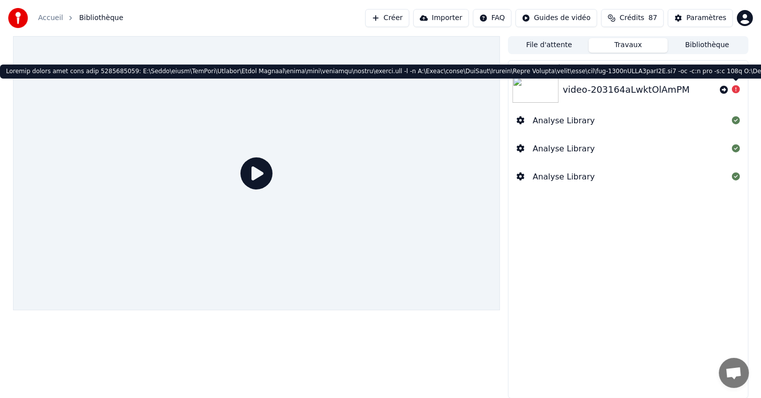
click at [738, 89] on icon at bounding box center [736, 89] width 8 height 8
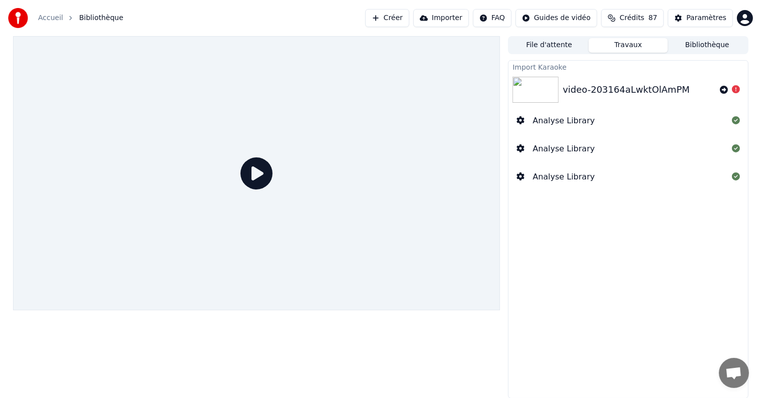
click at [735, 90] on icon at bounding box center [736, 89] width 8 height 8
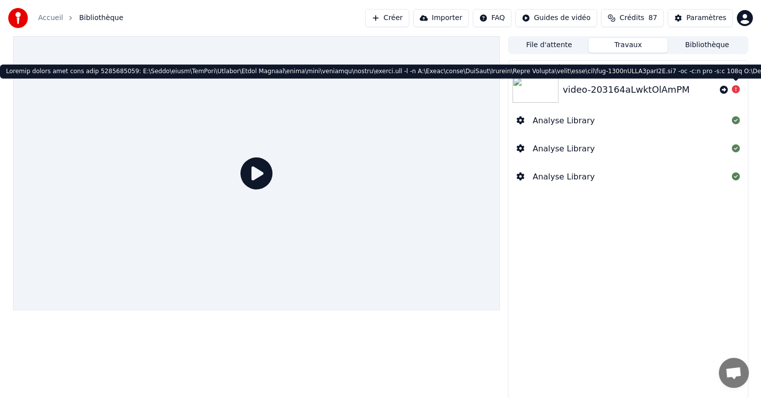
click at [735, 90] on icon at bounding box center [736, 89] width 8 height 8
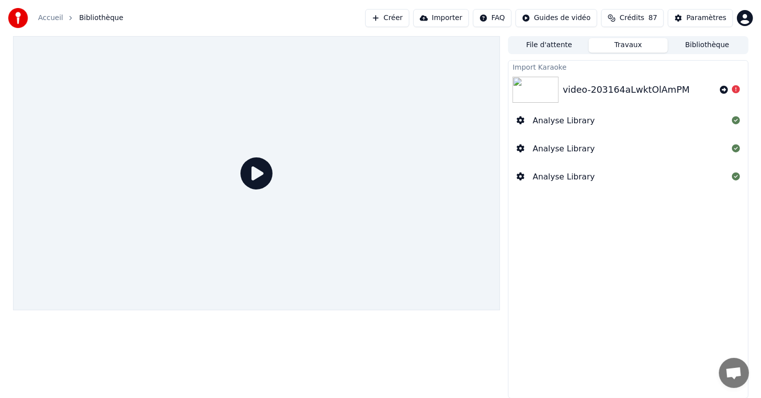
click at [731, 378] on span "Ouvrir le chat" at bounding box center [733, 374] width 17 height 14
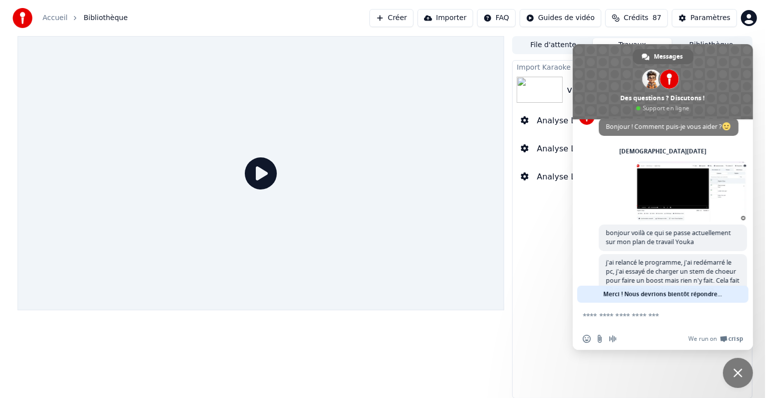
scroll to position [94, 0]
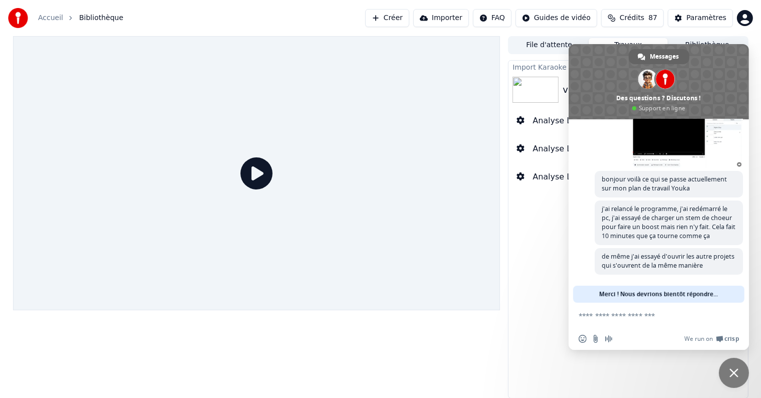
click at [537, 254] on div "Import Karaoke video-203164aLwktOlAmPM Analyse Library Analyse Library Analyse …" at bounding box center [628, 229] width 240 height 338
click at [739, 367] on span "Fermer le chat" at bounding box center [733, 372] width 30 height 30
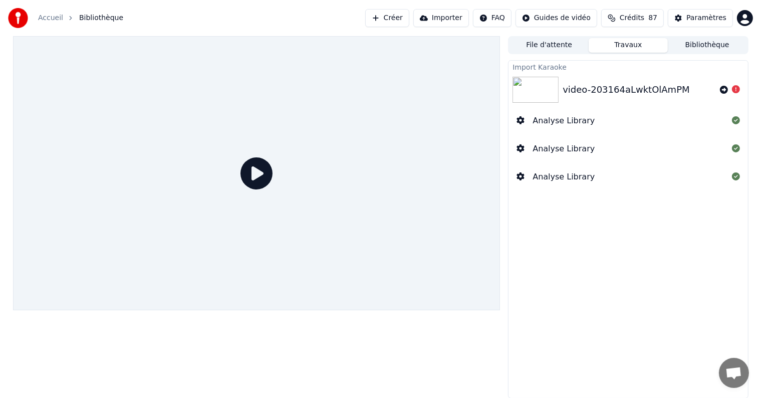
click at [742, 15] on html "Accueil Bibliothèque Créer Importer FAQ Guides de vidéo Crédits 87 Paramètres F…" at bounding box center [380, 199] width 761 height 398
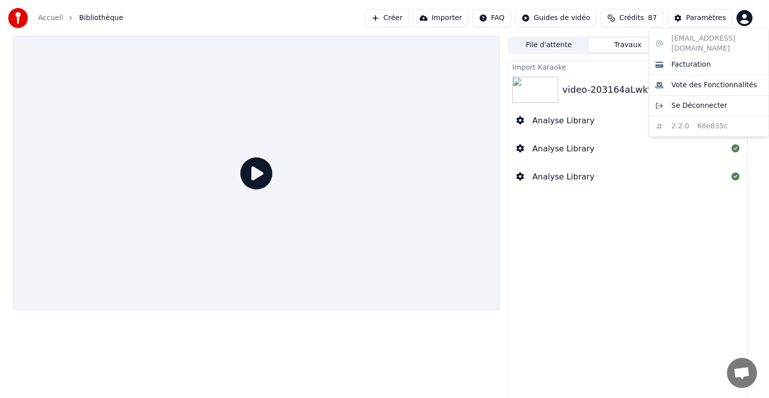
click at [697, 17] on html "Accueil Bibliothèque Créer Importer FAQ Guides de vidéo Crédits 87 Paramètres F…" at bounding box center [384, 199] width 769 height 398
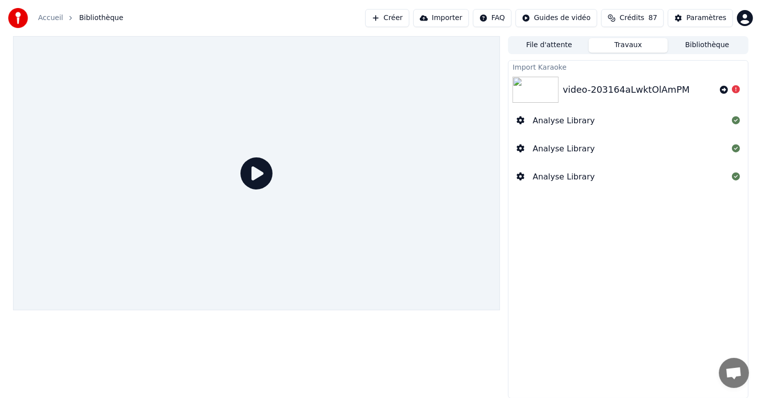
click at [711, 16] on div "Paramètres" at bounding box center [706, 18] width 40 height 10
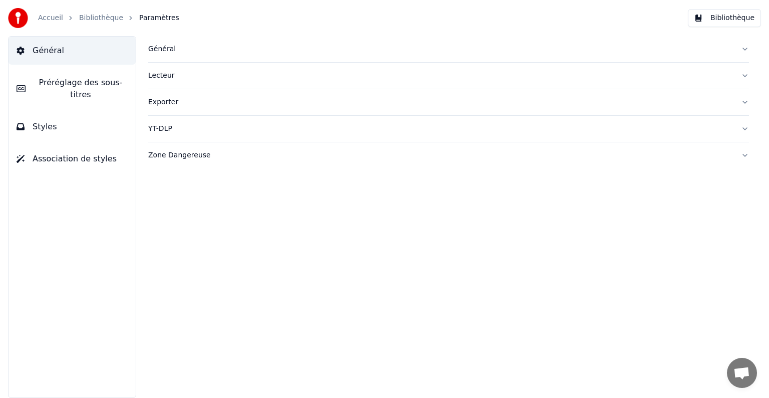
click at [166, 104] on div "Exporter" at bounding box center [440, 102] width 585 height 10
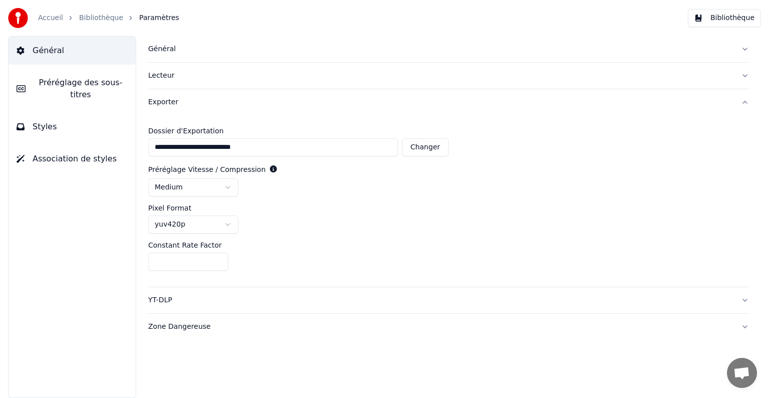
click at [165, 102] on div "Exporter" at bounding box center [440, 102] width 585 height 10
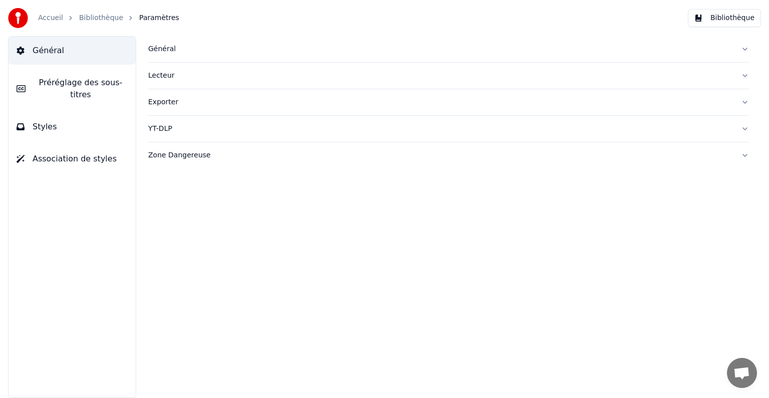
click at [165, 128] on div "YT-DLP" at bounding box center [440, 129] width 585 height 10
click at [166, 128] on div "YT-DLP" at bounding box center [440, 129] width 585 height 10
click at [181, 160] on button "Zone Dangereuse" at bounding box center [448, 155] width 601 height 26
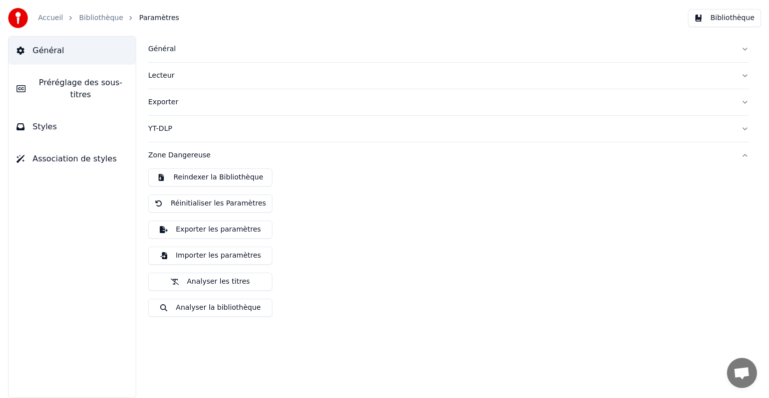
click at [205, 254] on button "Importer les paramètres" at bounding box center [210, 255] width 124 height 18
click at [747, 18] on button "Bibliothèque" at bounding box center [724, 18] width 73 height 18
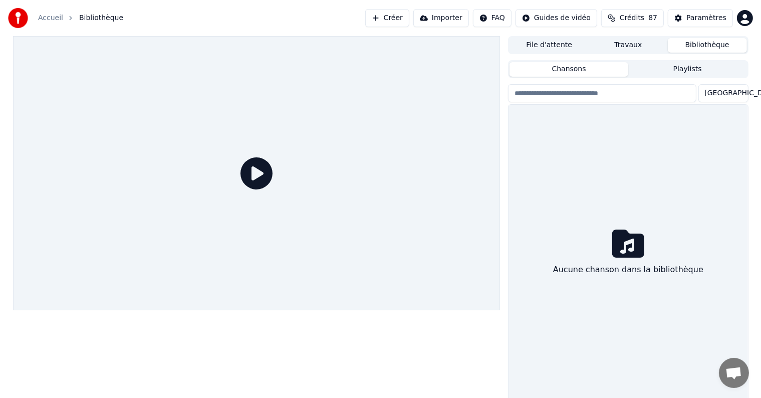
drag, startPoint x: 614, startPoint y: 241, endPoint x: 618, endPoint y: 235, distance: 7.6
click at [616, 241] on icon at bounding box center [628, 243] width 32 height 28
click at [747, 20] on html "Accueil Bibliothèque Créer Importer FAQ Guides de vidéo Crédits 87 Paramètres F…" at bounding box center [384, 199] width 769 height 398
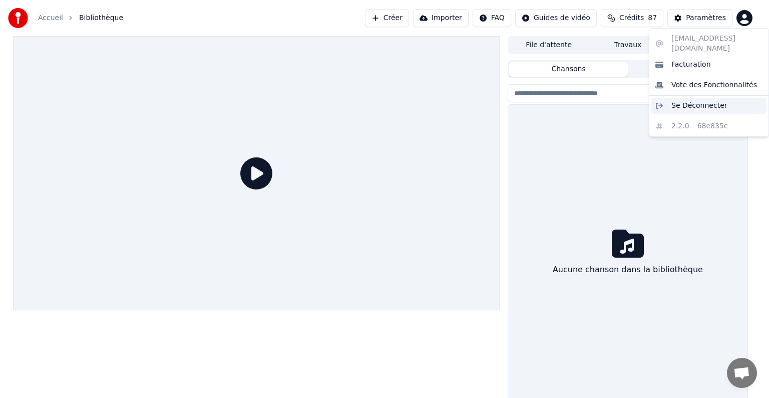
click at [701, 101] on span "Se Déconnecter" at bounding box center [699, 106] width 56 height 10
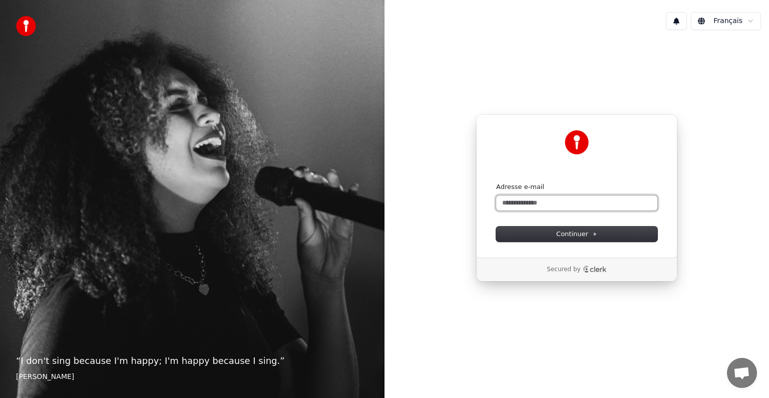
click at [573, 202] on input "Adresse e-mail" at bounding box center [576, 202] width 161 height 15
click at [496, 182] on button "submit" at bounding box center [496, 182] width 0 height 0
type input "**********"
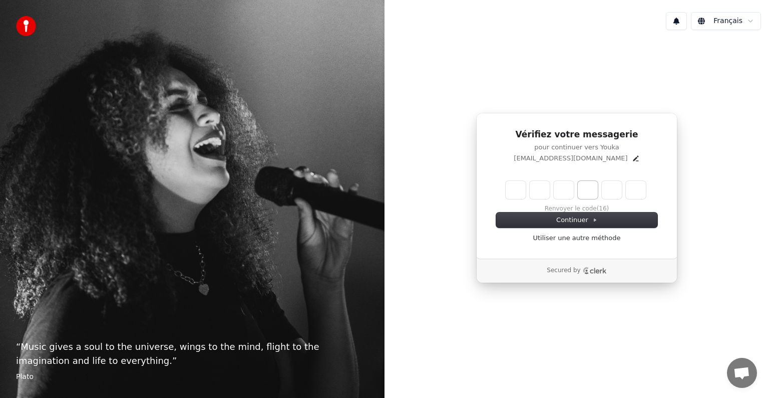
type input "*"
type input "**"
type input "*"
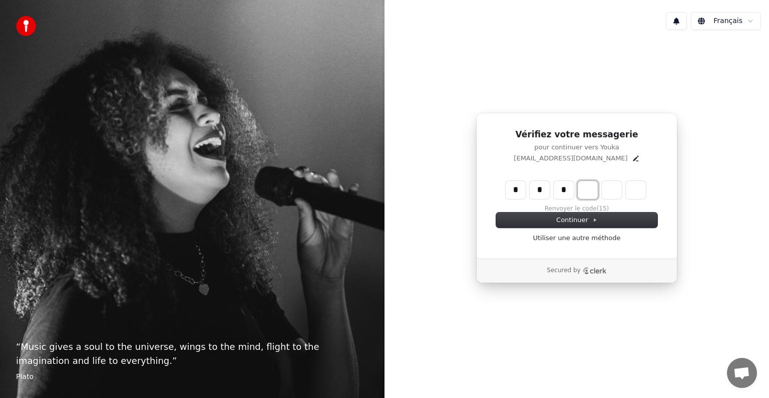
type input "***"
type input "*"
type input "****"
type input "*"
type input "******"
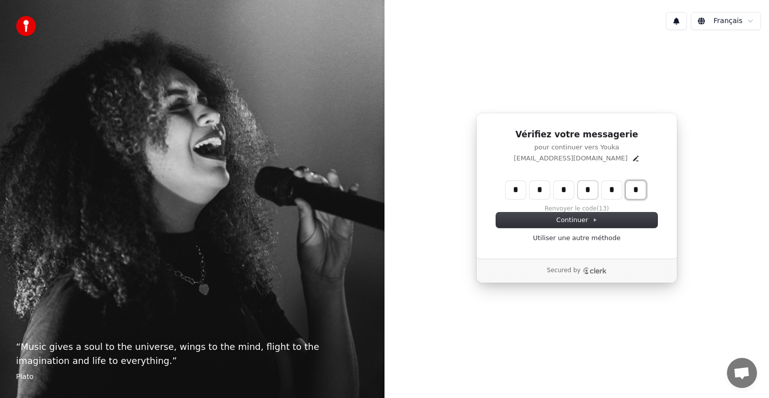
type input "*"
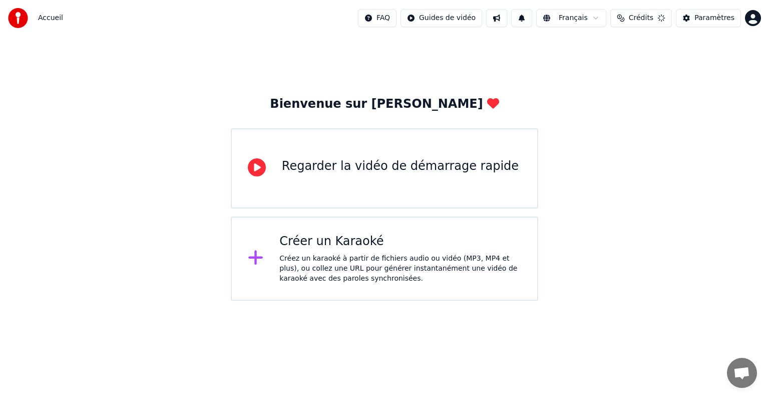
scroll to position [94, 0]
